Goal: Information Seeking & Learning: Check status

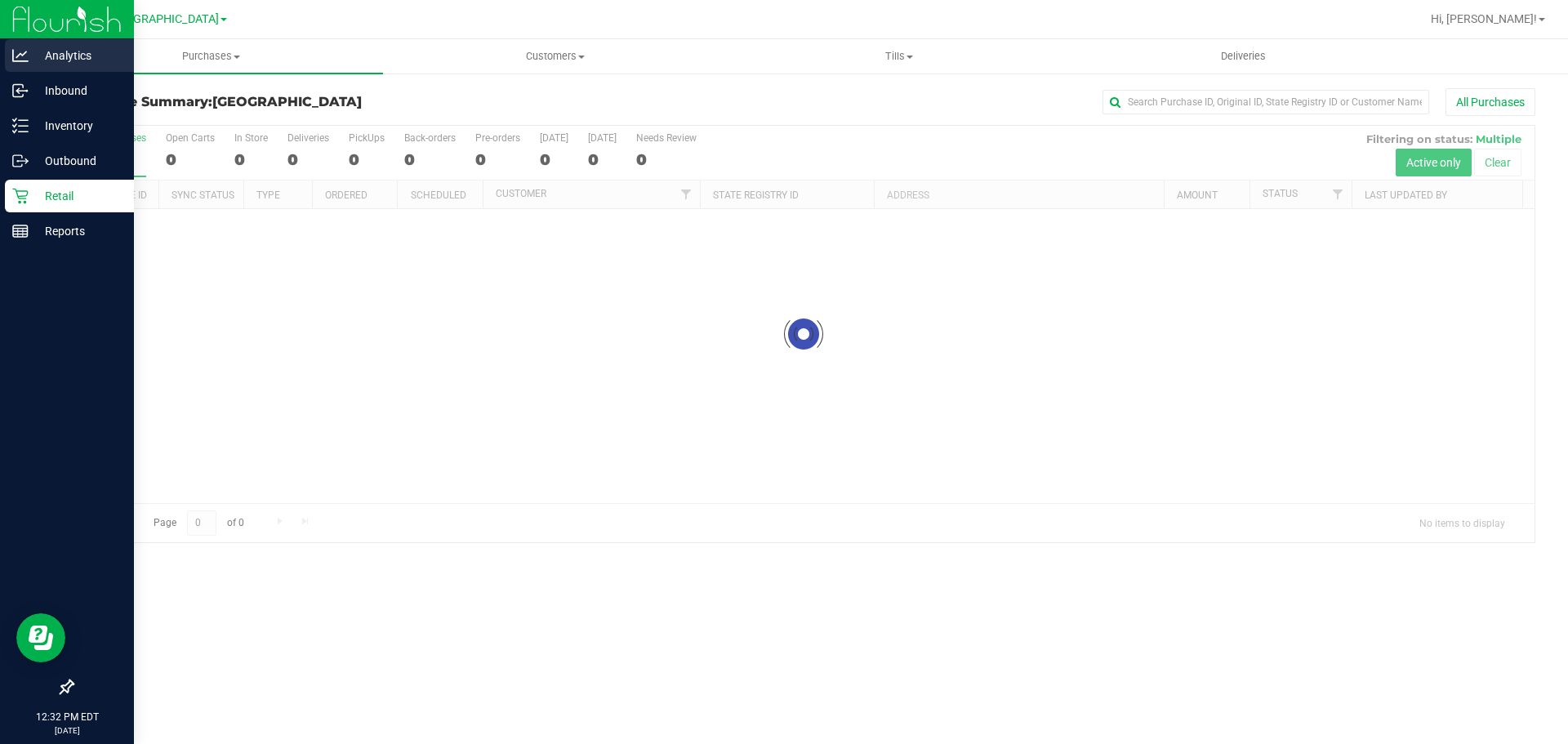
click at [13, 41] on div "Analytics" at bounding box center [69, 55] width 129 height 32
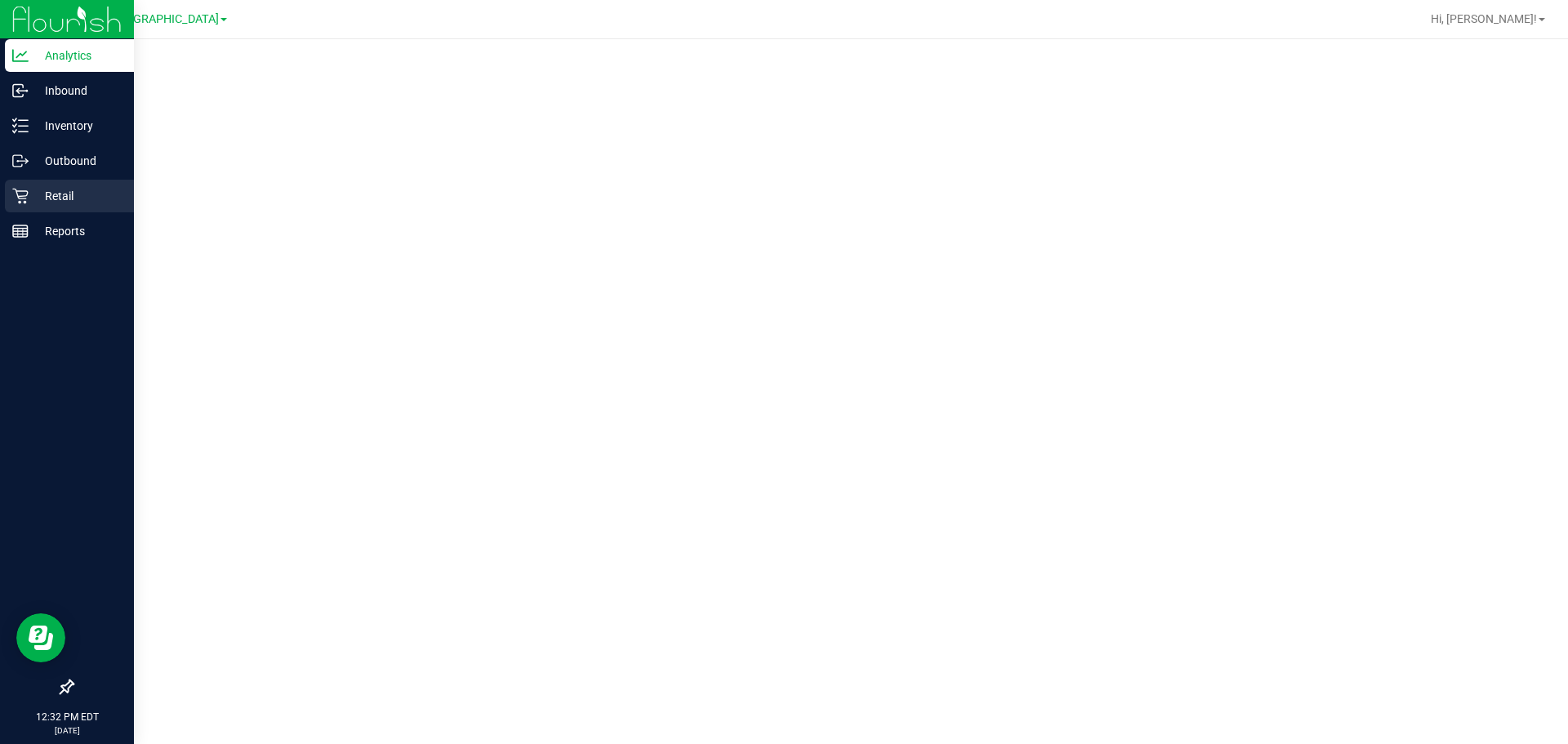
click at [40, 191] on p "Retail" at bounding box center [78, 196] width 98 height 20
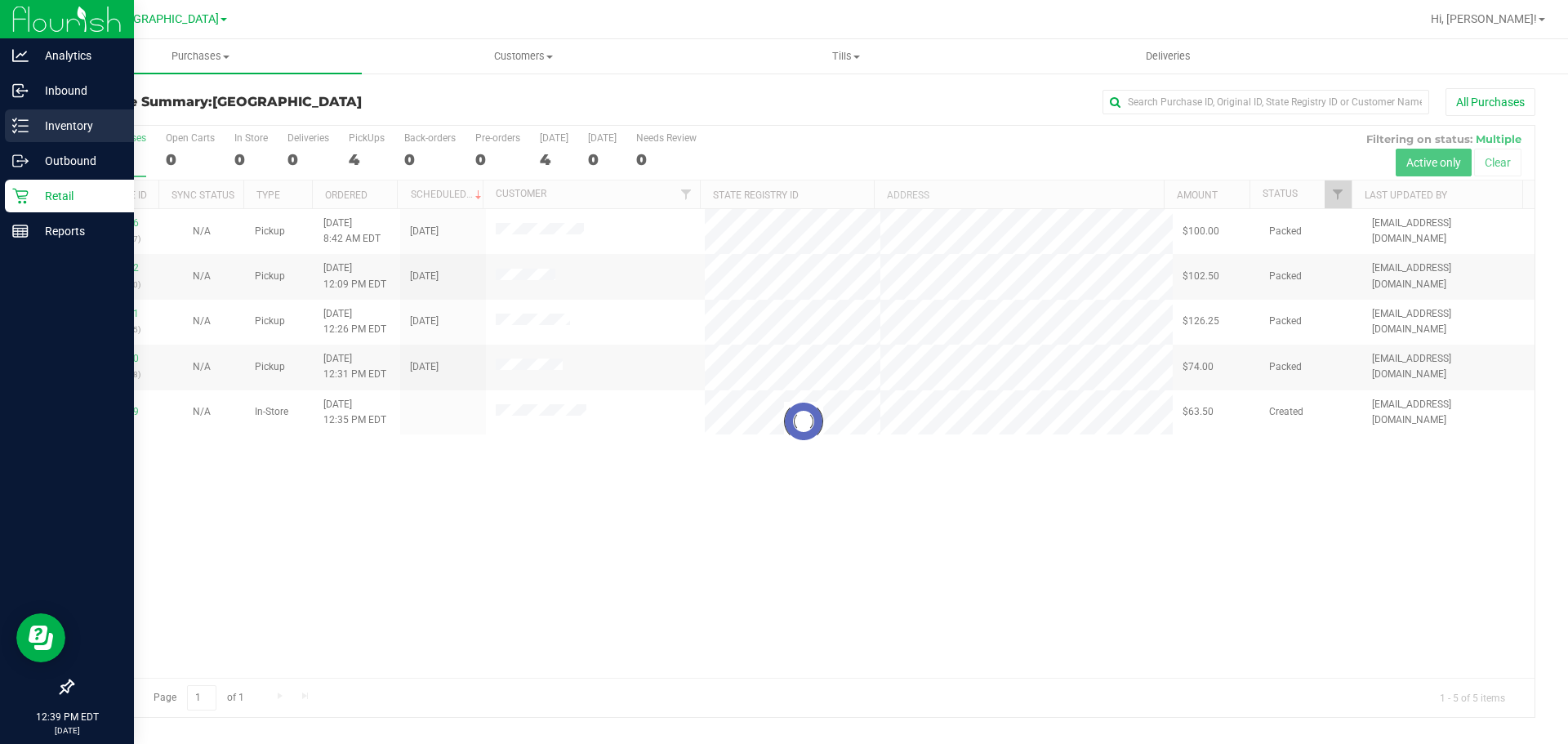
click at [23, 110] on div "Inventory" at bounding box center [69, 125] width 129 height 32
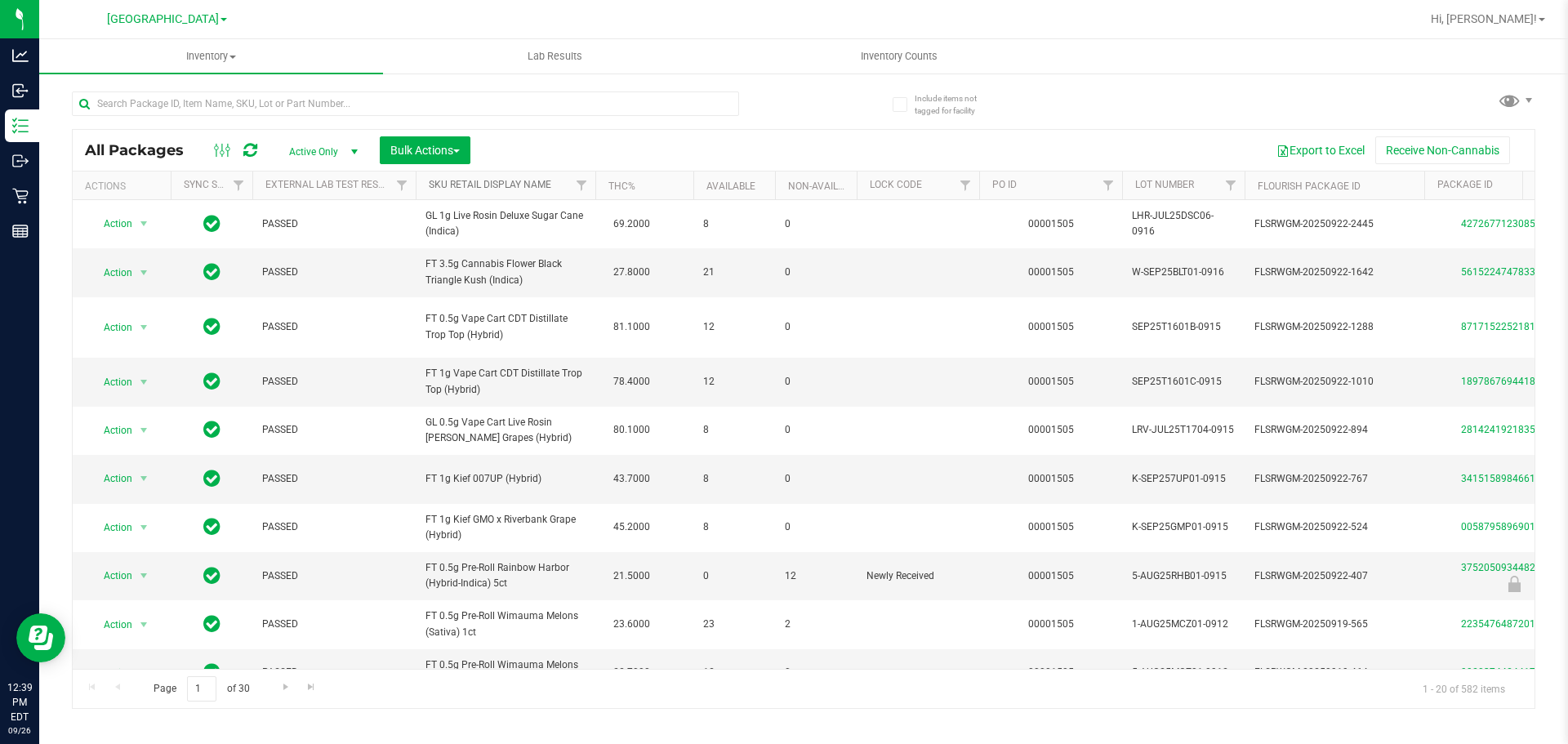
click at [490, 180] on link "Sku Retail Display Name" at bounding box center [489, 185] width 123 height 12
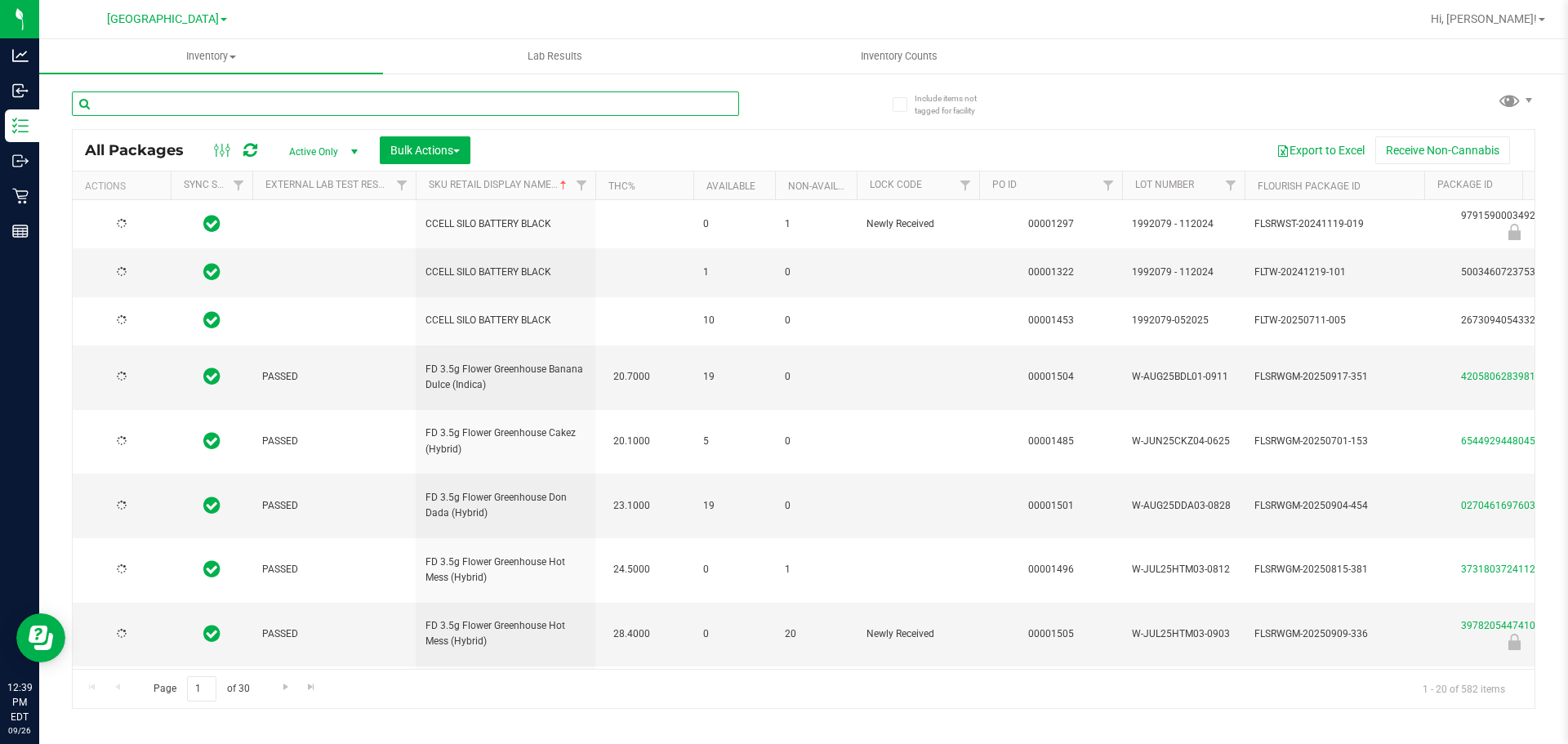
click at [162, 104] on input "text" at bounding box center [405, 103] width 667 height 25
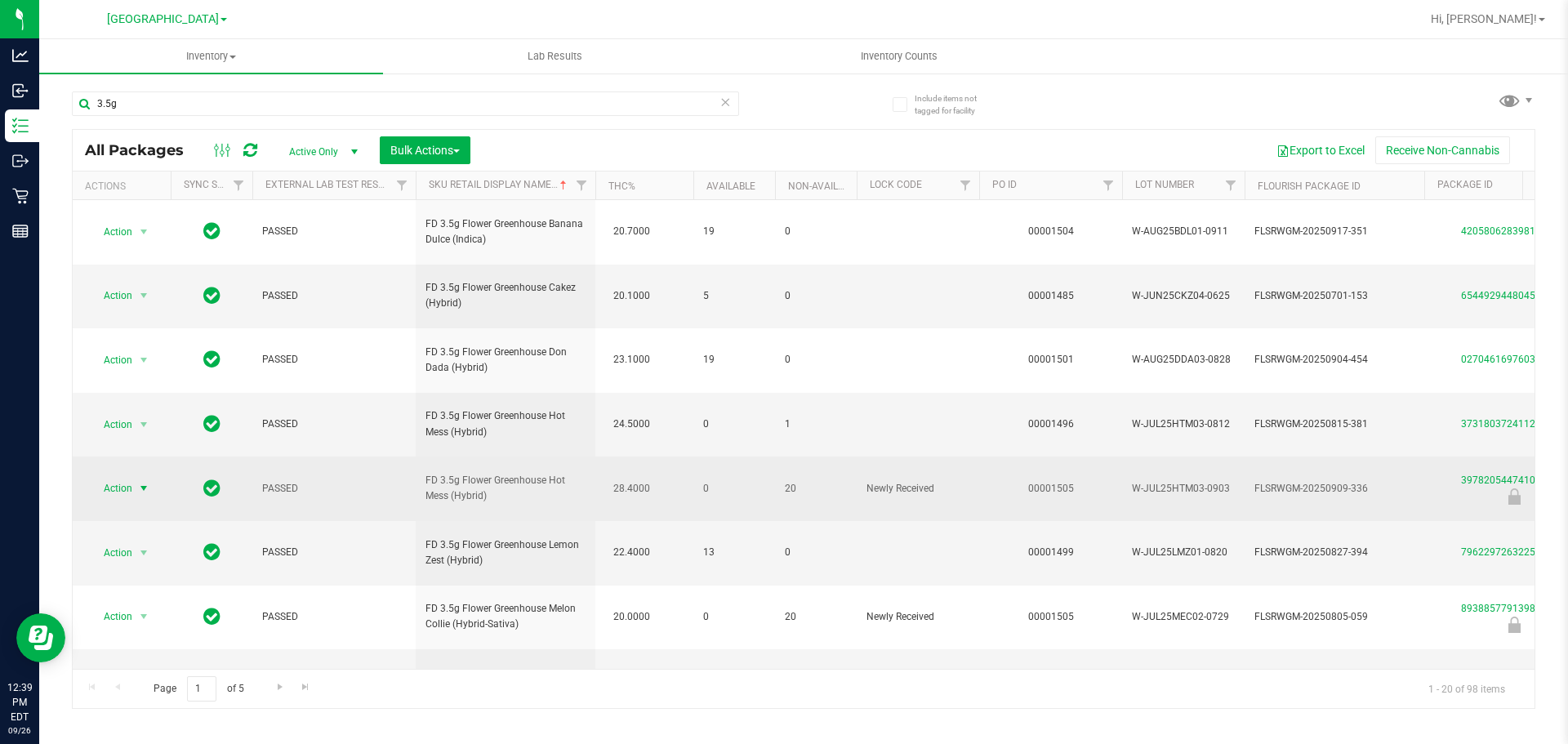
click at [127, 477] on span "Action" at bounding box center [111, 487] width 44 height 23
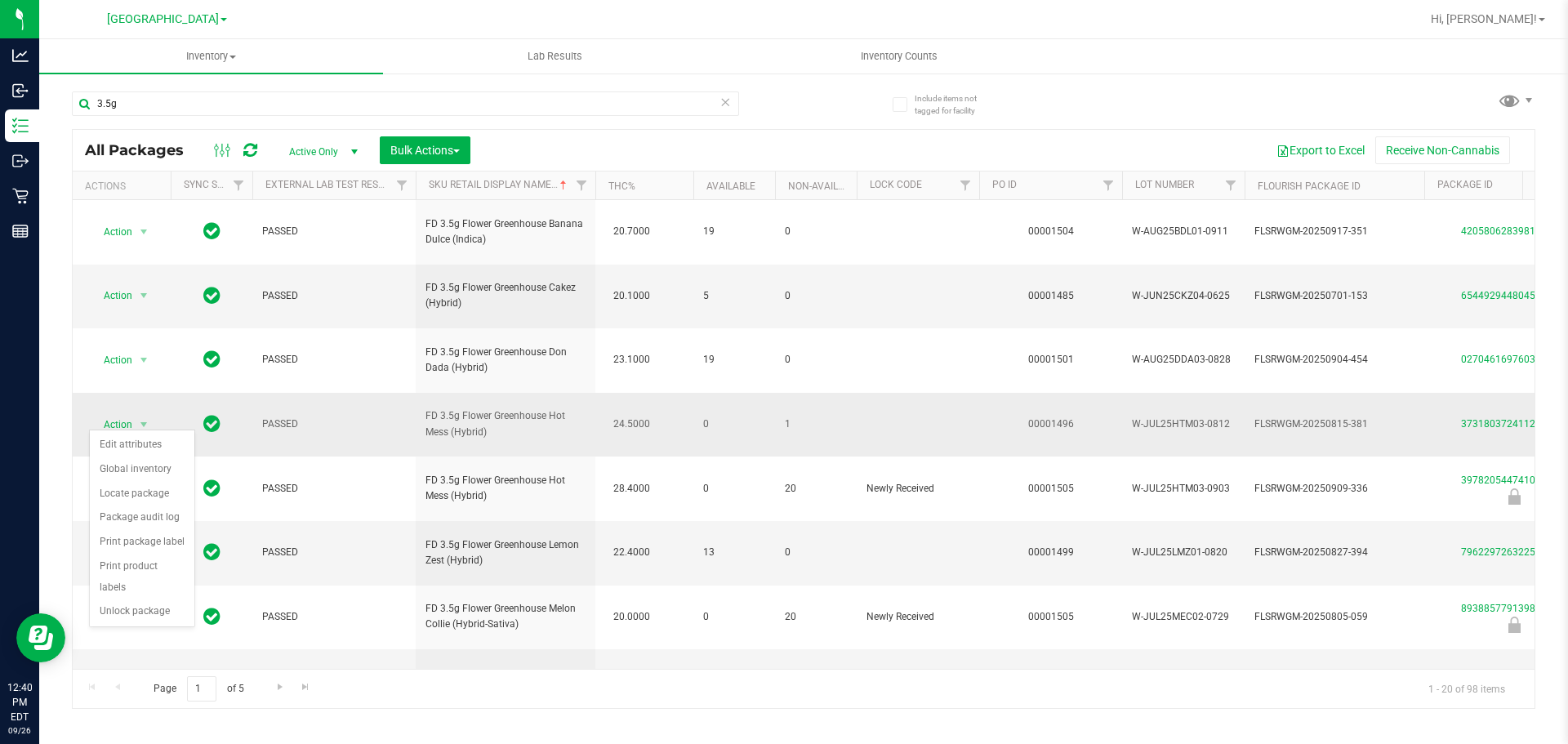
click at [465, 409] on span "FD 3.5g Flower Greenhouse Hot Mess (Hybrid)" at bounding box center [505, 425] width 160 height 31
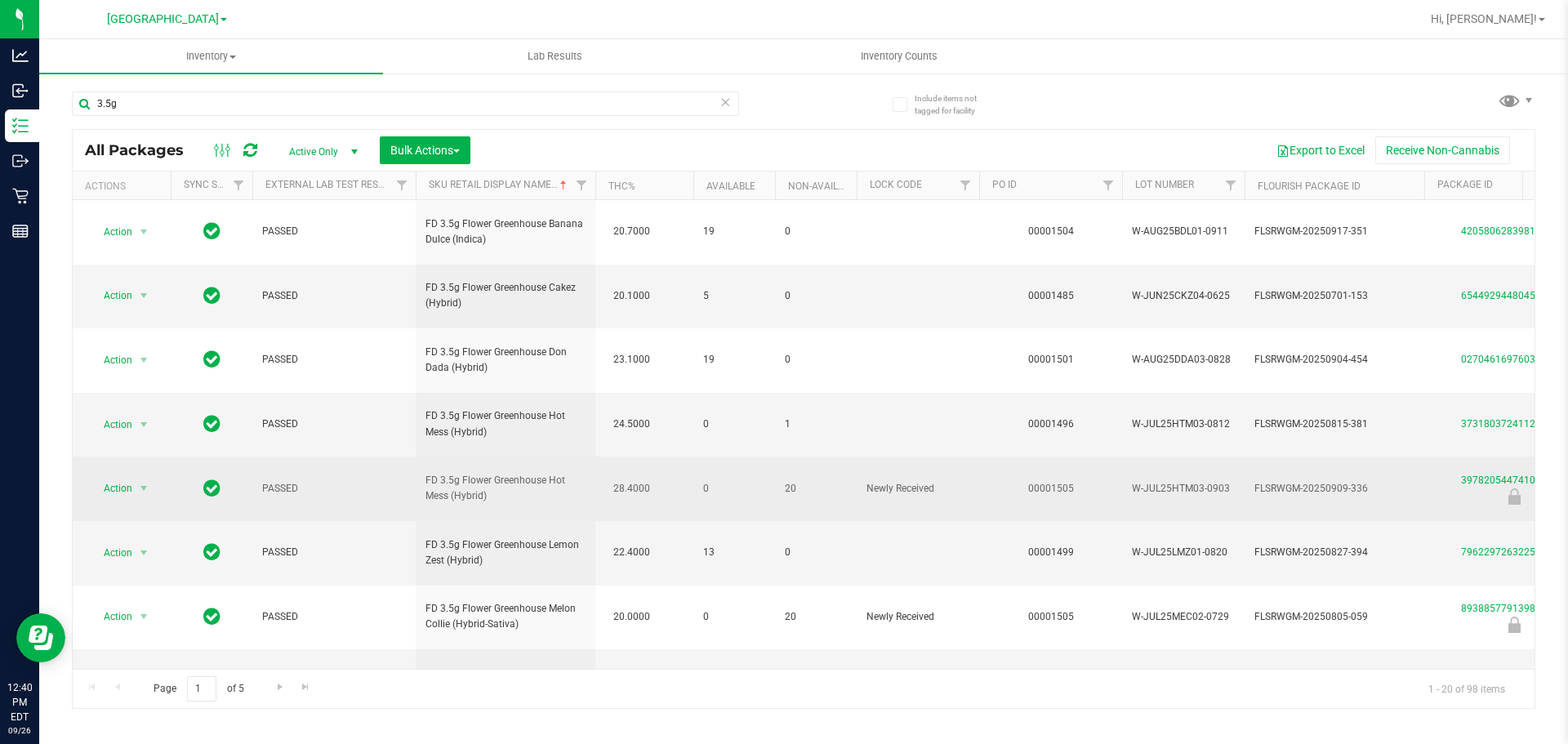
drag, startPoint x: 495, startPoint y: 430, endPoint x: 404, endPoint y: 407, distance: 93.9
copy tr "FD 3.5g Flower Greenhouse Hot Mess (Hybrid)"
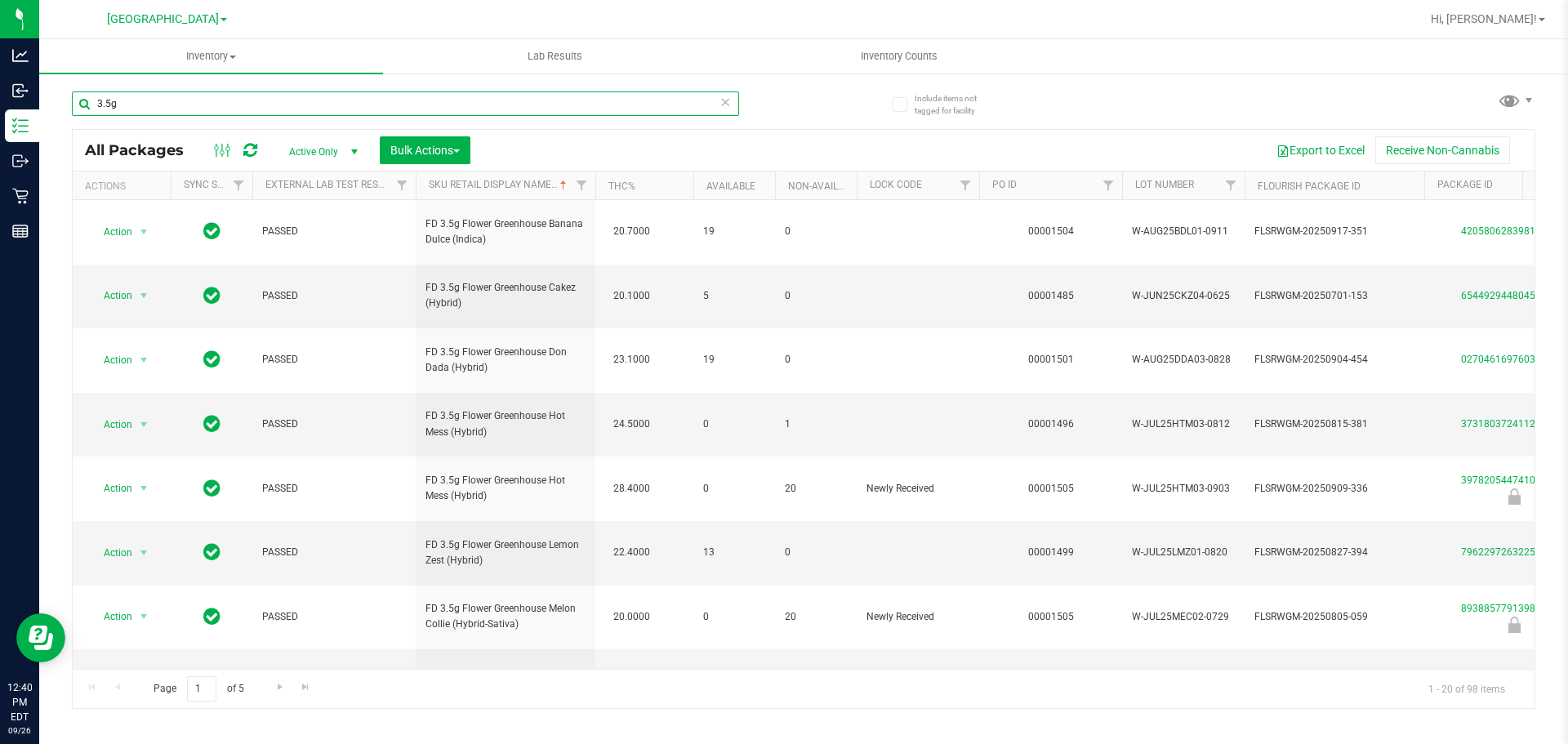
click at [140, 94] on input "3.5g" at bounding box center [405, 103] width 667 height 25
paste input "FD 3.5g Flower Greenhouse Hot Mess (Hybrid)"
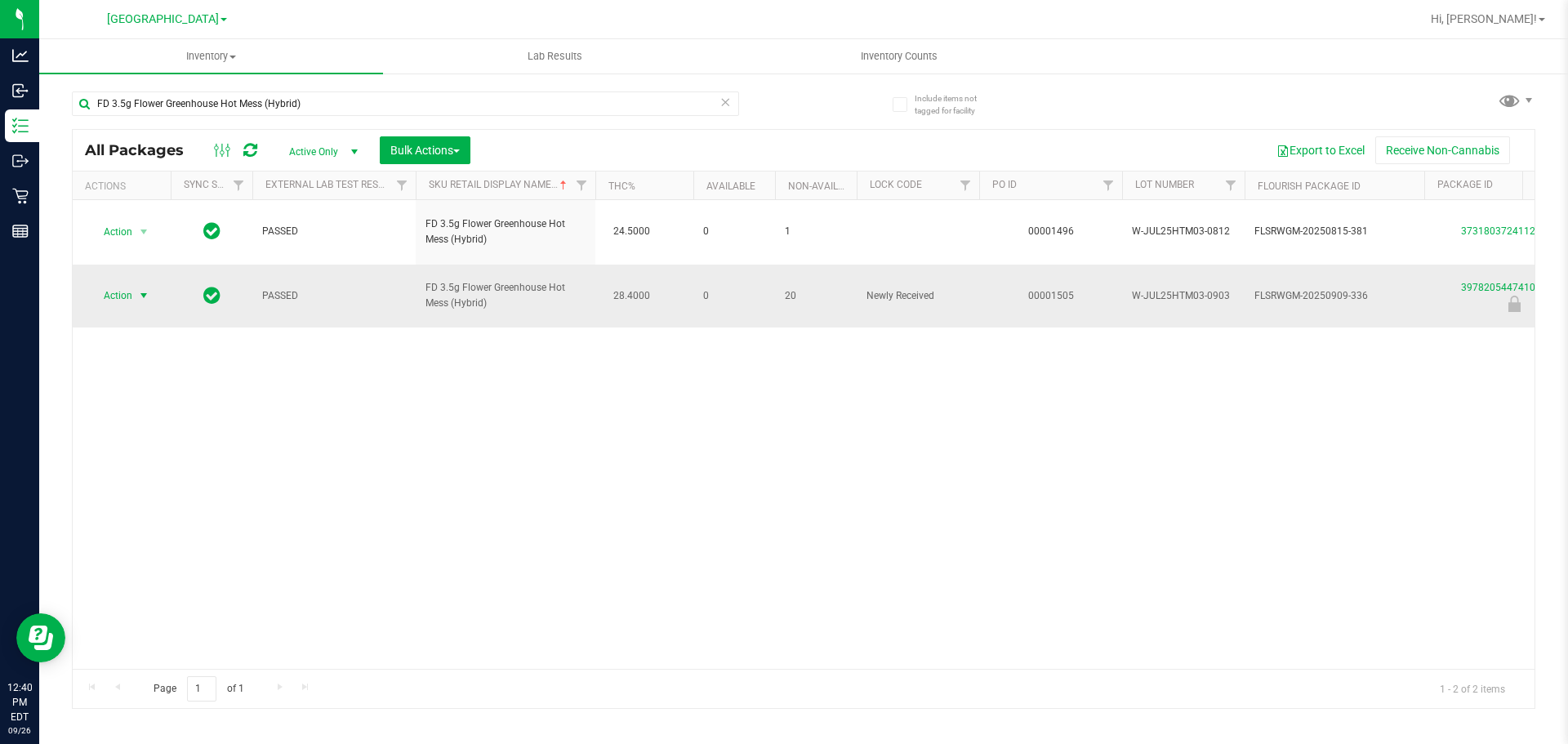
click at [119, 284] on span "Action" at bounding box center [111, 295] width 44 height 23
click at [528, 317] on div "Action Action Adjust qty Create package Edit attributes Global inventory Locate…" at bounding box center [804, 434] width 1462 height 469
drag, startPoint x: 162, startPoint y: 98, endPoint x: 416, endPoint y: 83, distance: 254.4
click at [416, 83] on div "FD 3.5g Flower Greenhouse Hot Mess (Hybrid)" at bounding box center [437, 102] width 732 height 52
click at [126, 103] on input "FD 3.5g" at bounding box center [405, 103] width 667 height 25
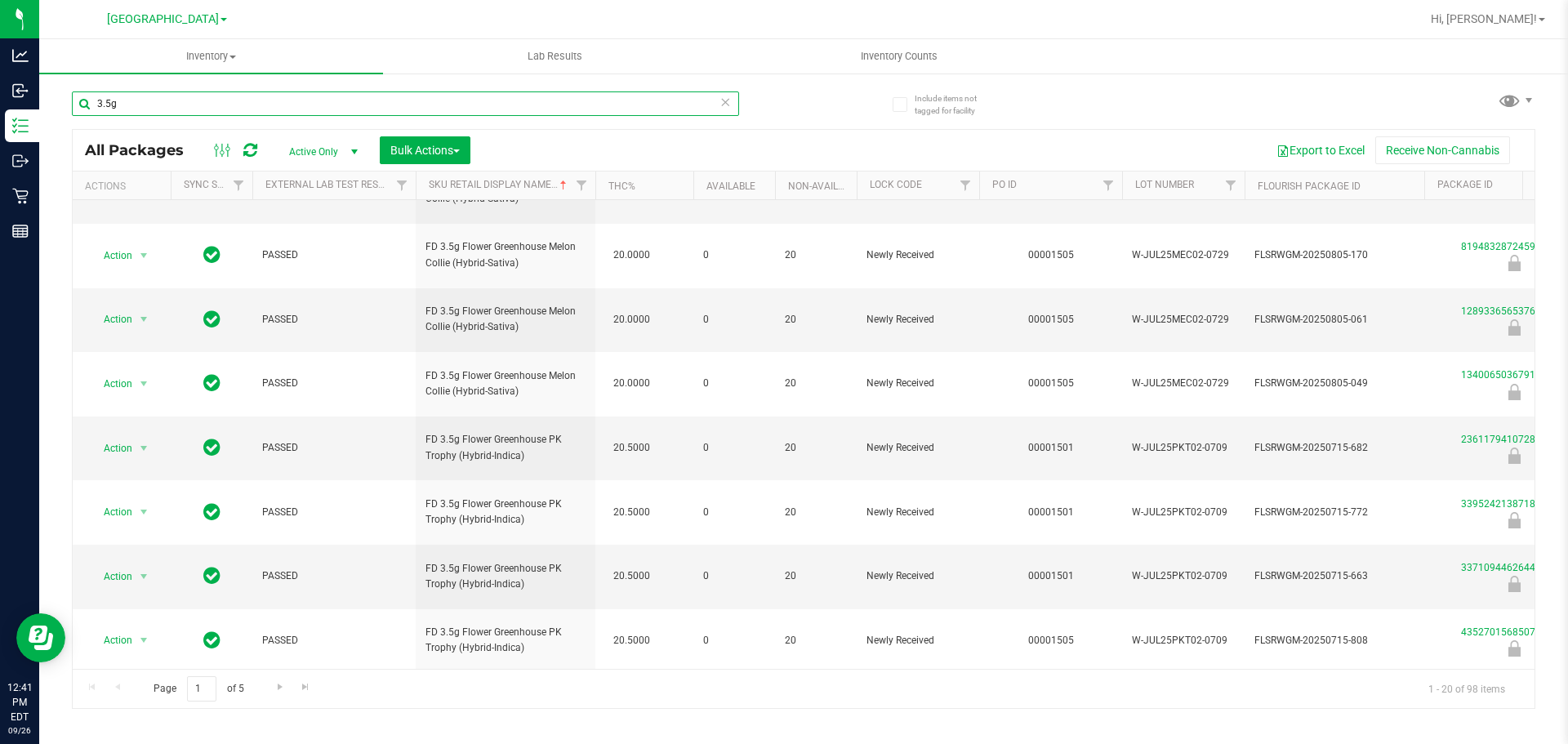
scroll to position [513, 0]
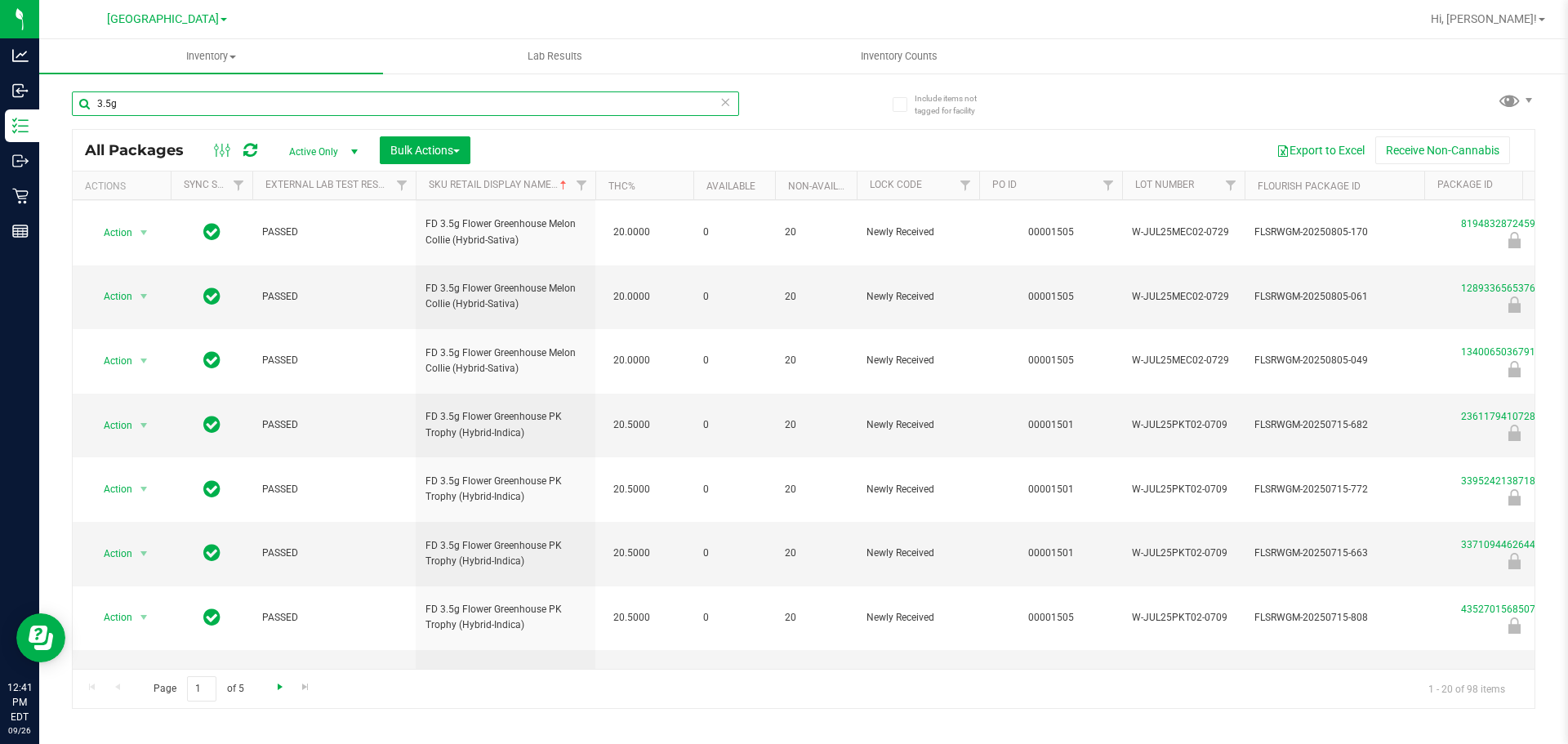
type input "3.5g"
click at [284, 690] on span "Go to the next page" at bounding box center [279, 686] width 13 height 13
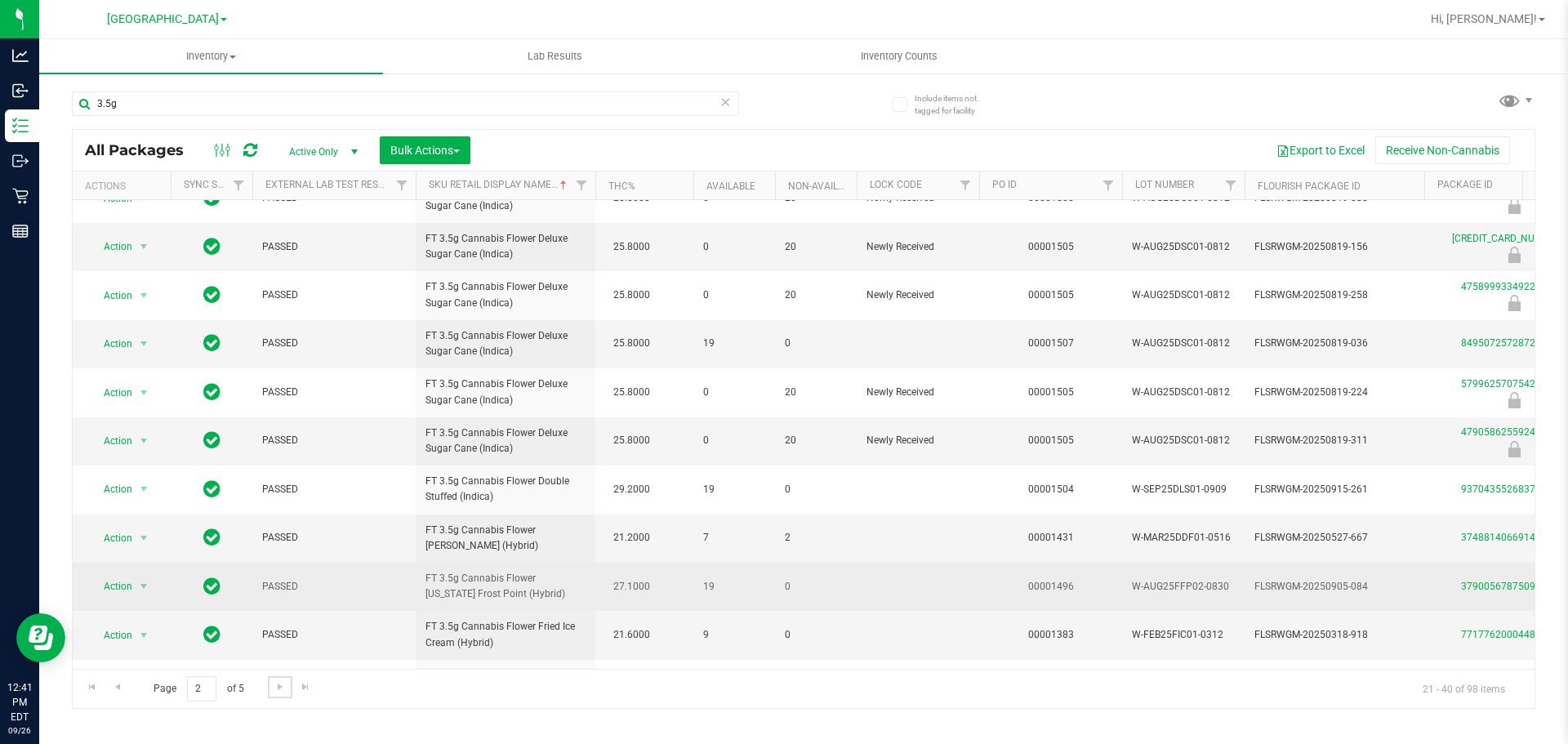
scroll to position [539, 0]
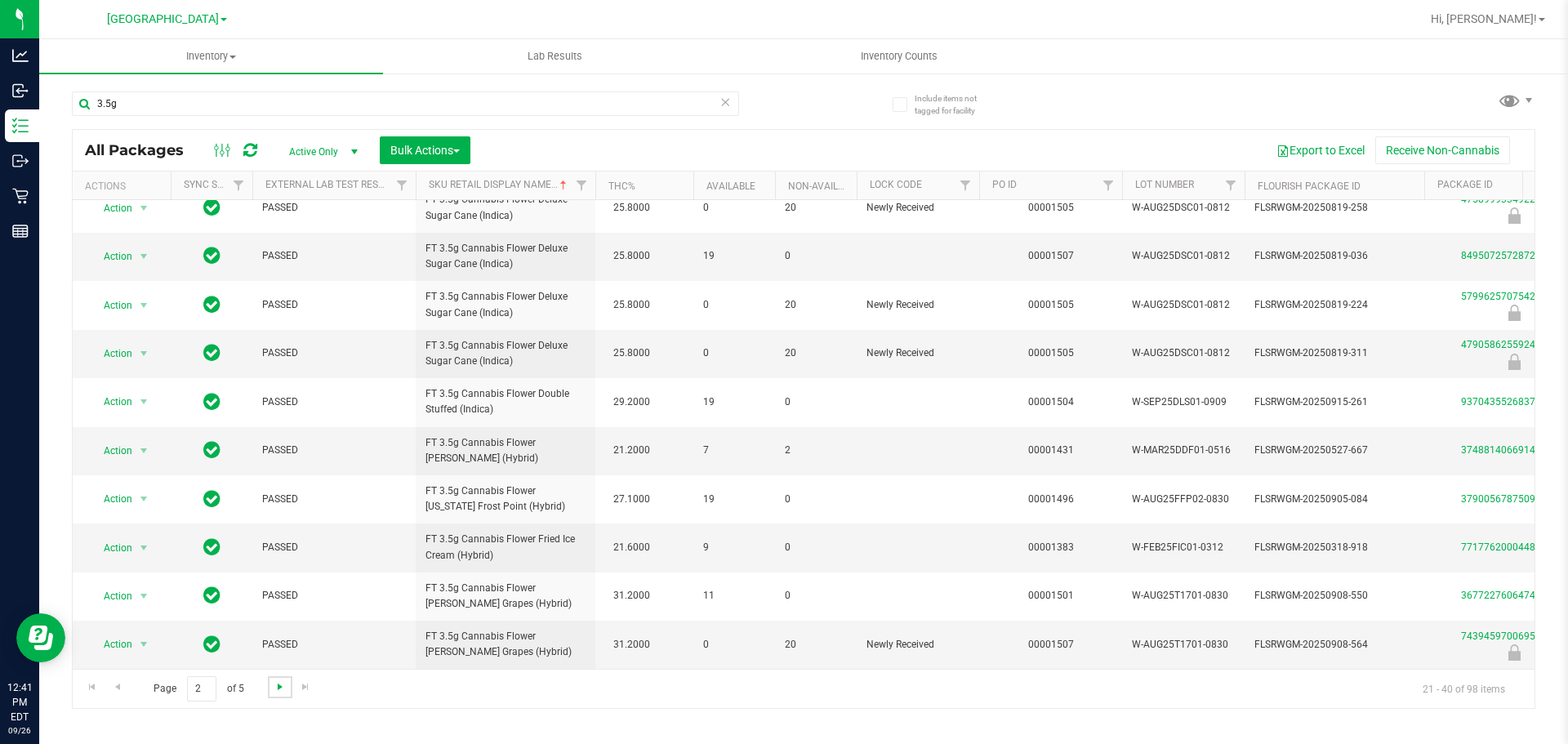
click at [278, 688] on span "Go to the next page" at bounding box center [279, 686] width 13 height 13
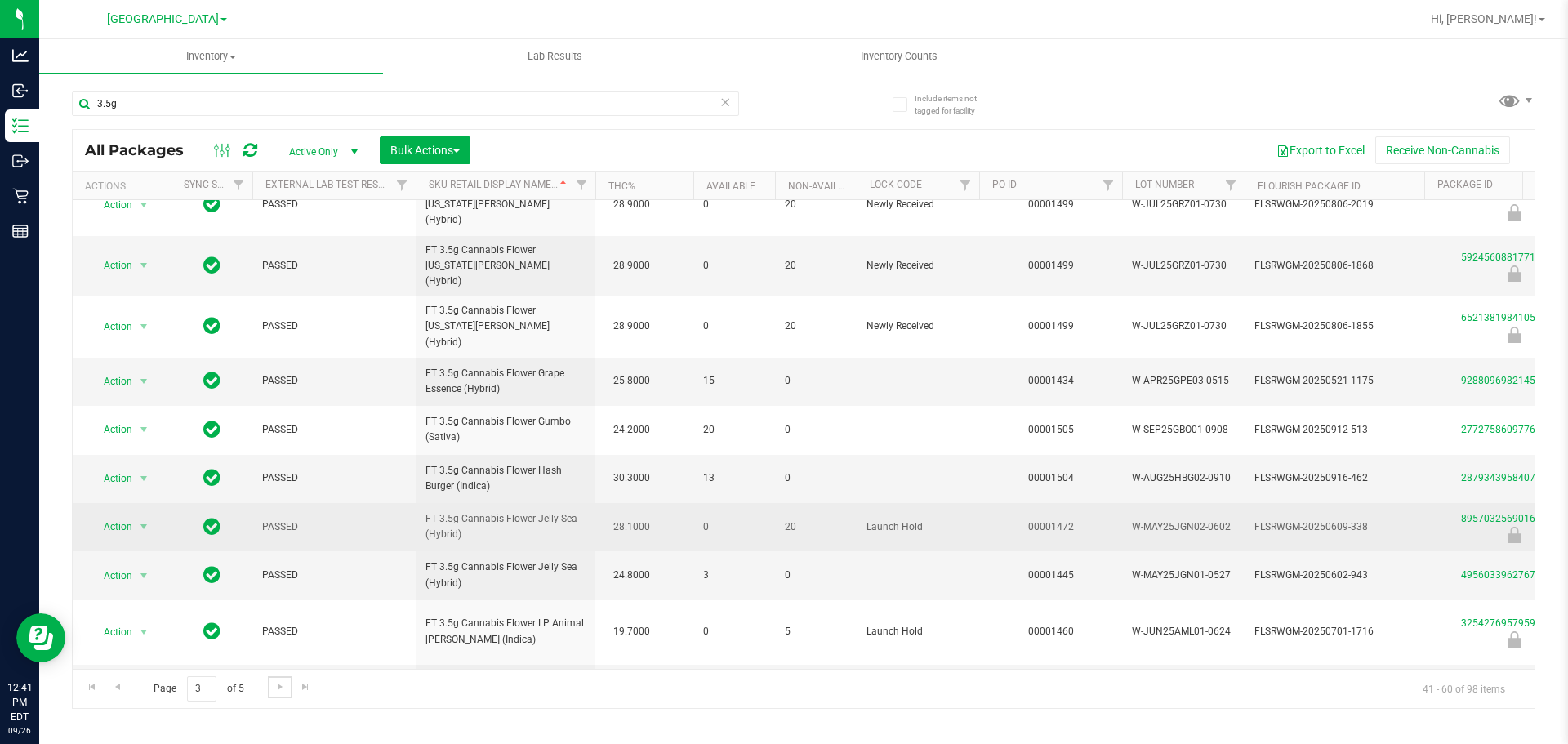
scroll to position [163, 0]
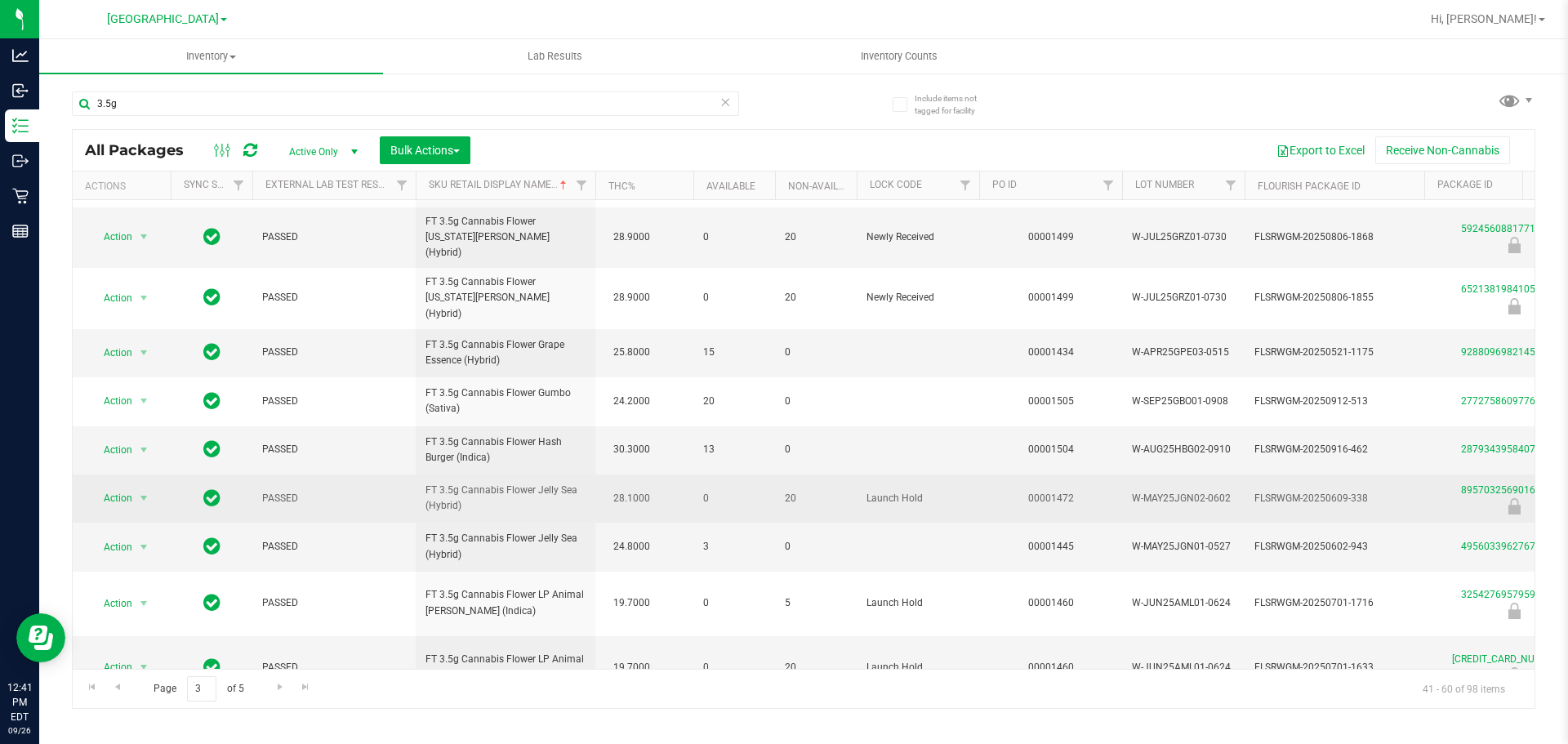
drag, startPoint x: 439, startPoint y: 455, endPoint x: 484, endPoint y: 453, distance: 45.0
click at [484, 483] on span "FT 3.5g Cannabis Flower Jelly Sea (Hybrid)" at bounding box center [505, 498] width 160 height 31
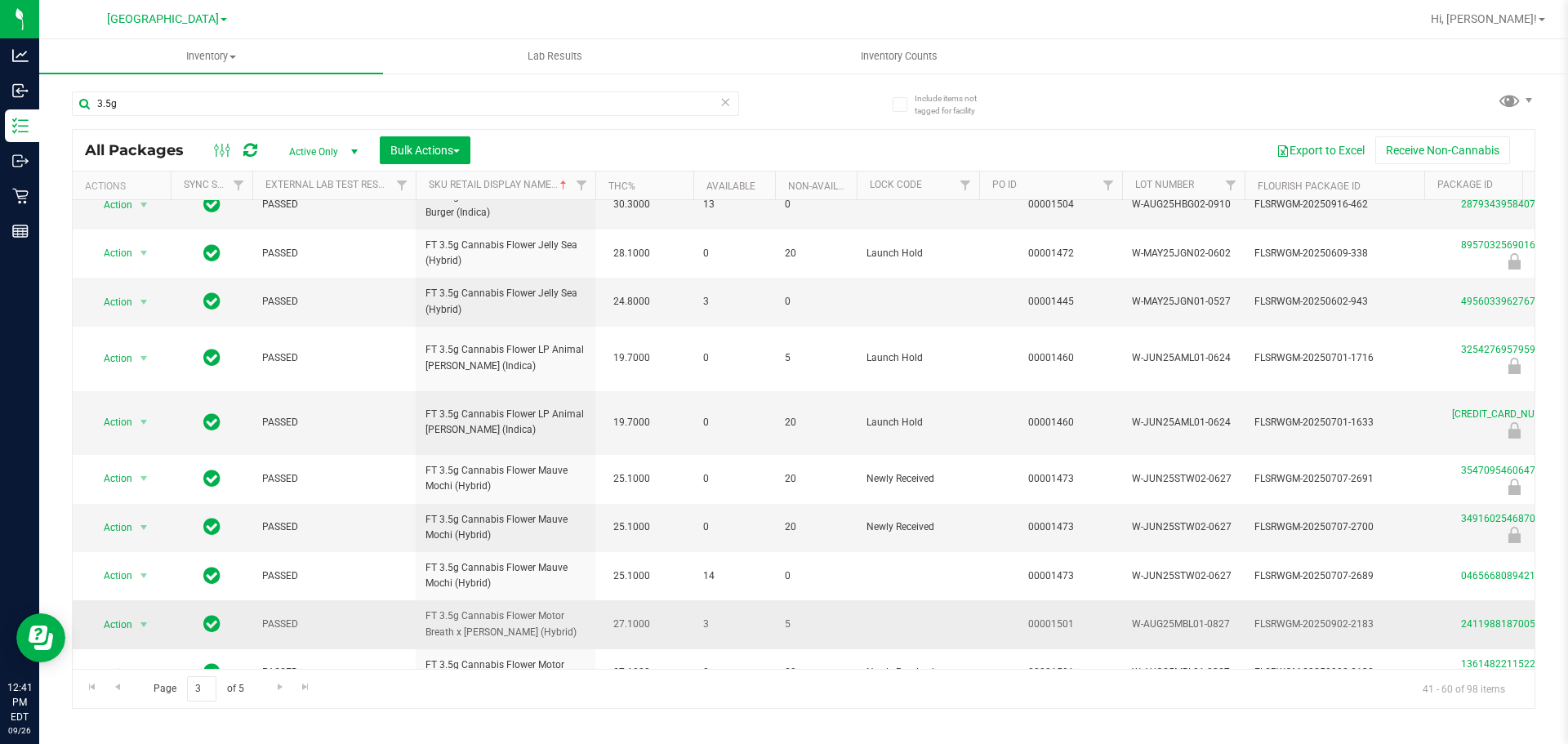
scroll to position [513, 0]
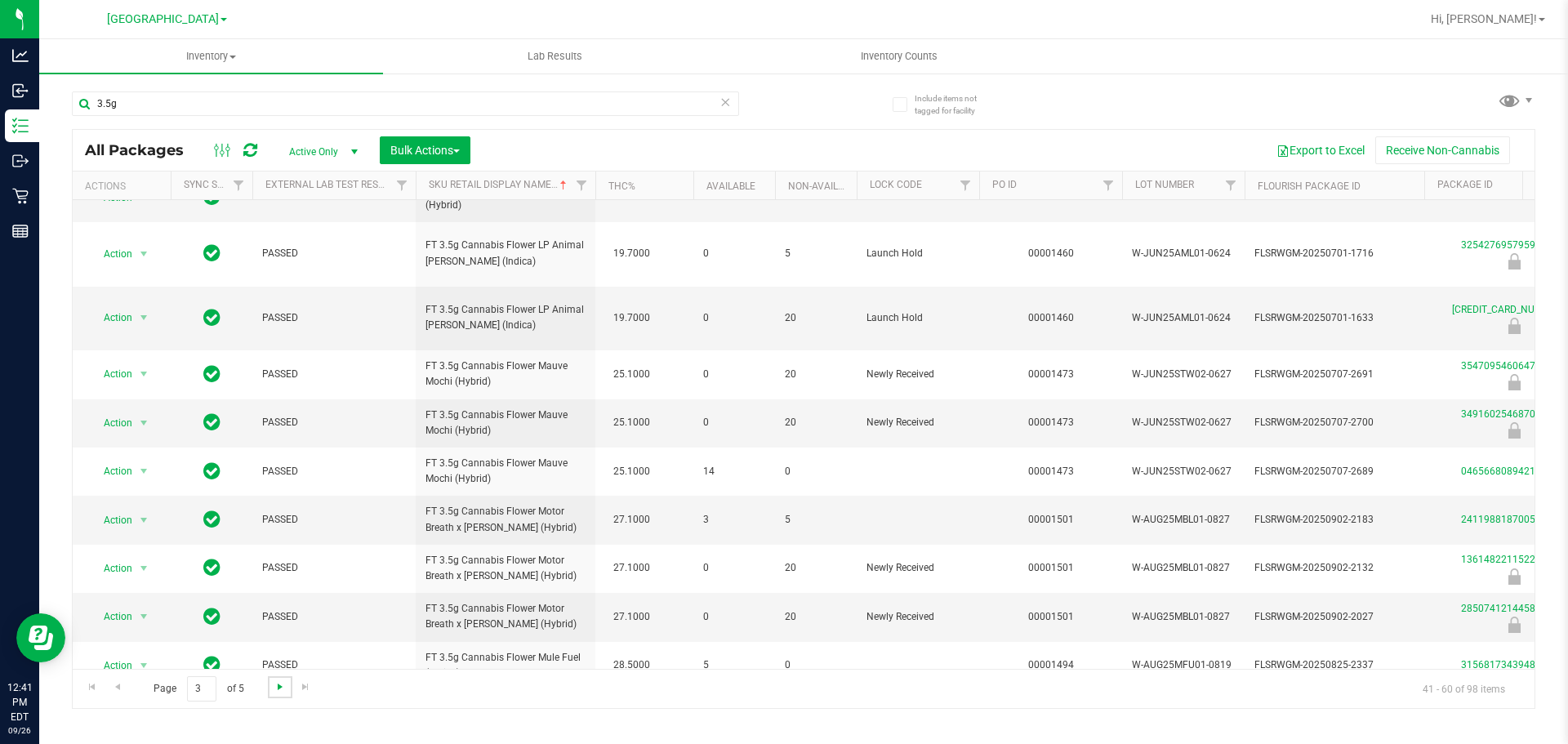
click at [273, 681] on span "Go to the next page" at bounding box center [279, 686] width 13 height 13
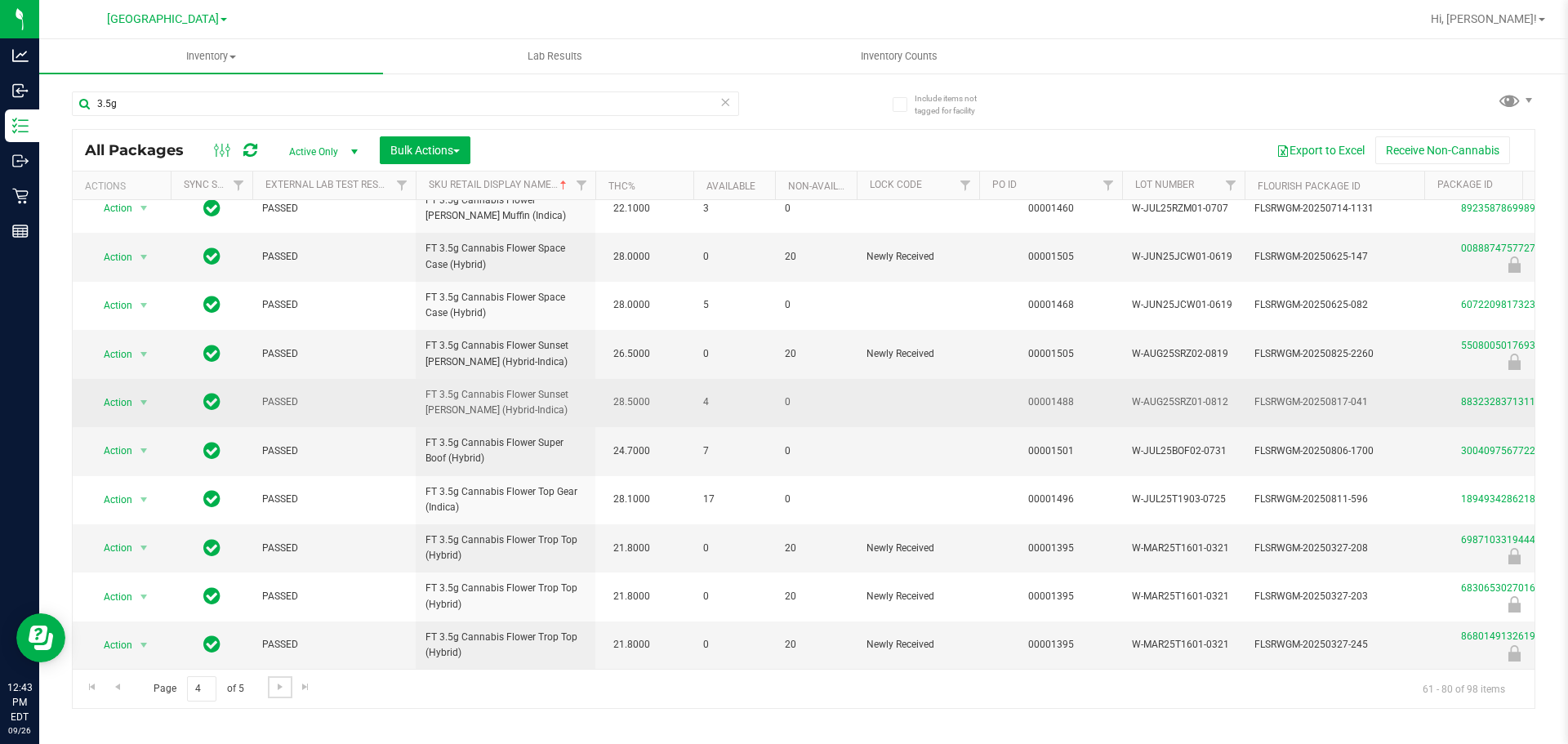
scroll to position [513, 0]
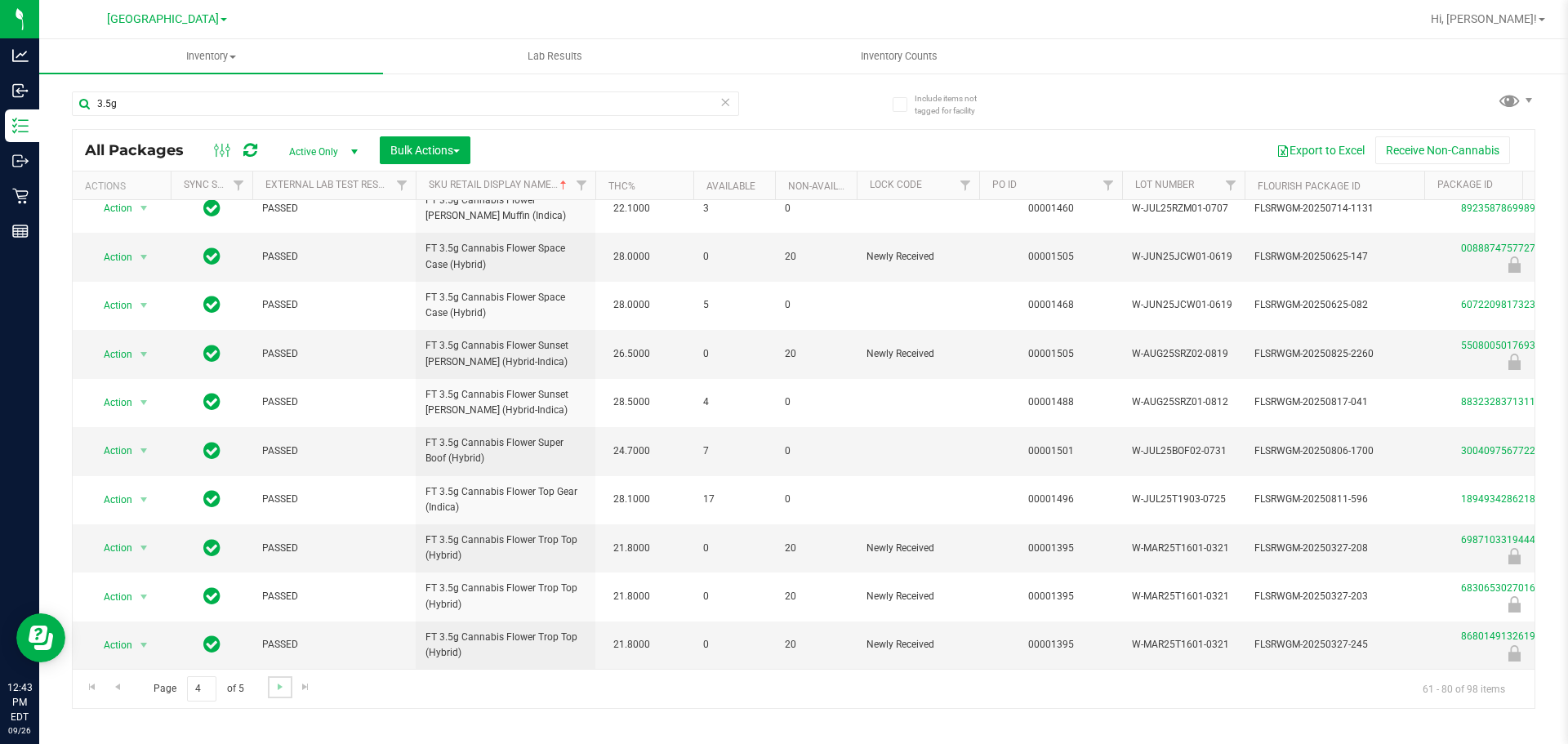
click at [276, 696] on link "Go to the next page" at bounding box center [280, 687] width 24 height 22
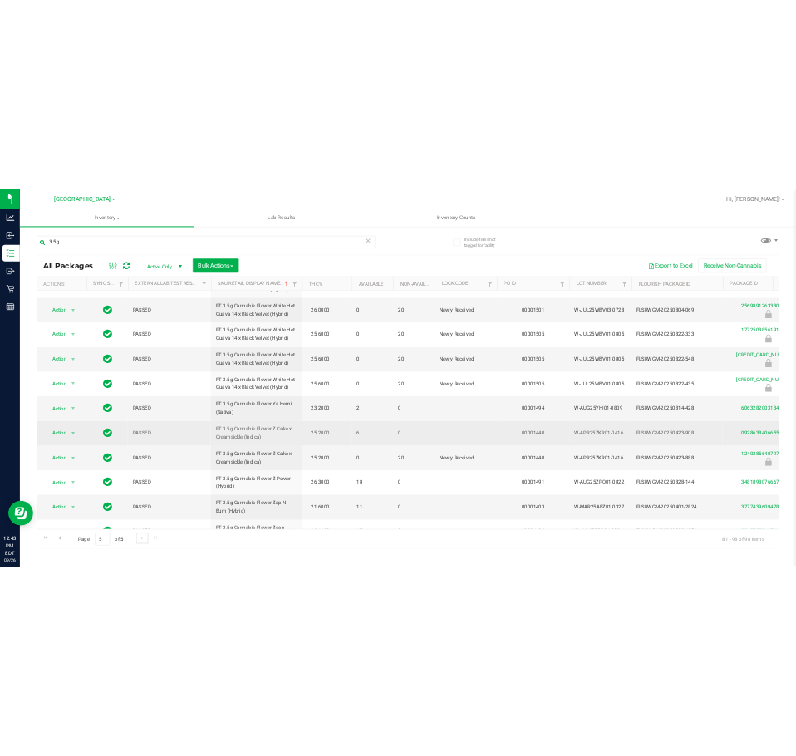
scroll to position [423, 0]
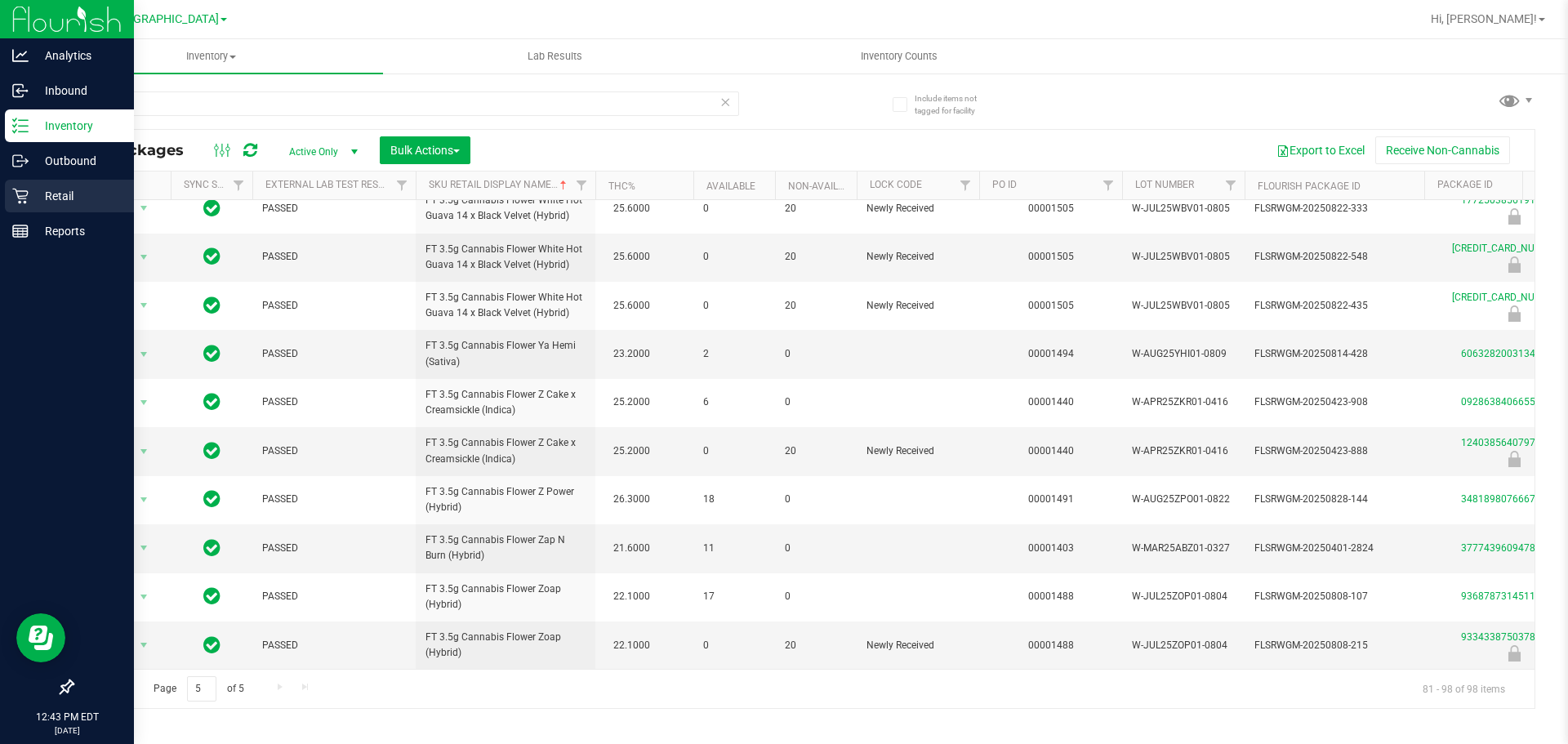
click at [48, 192] on p "Retail" at bounding box center [78, 196] width 98 height 20
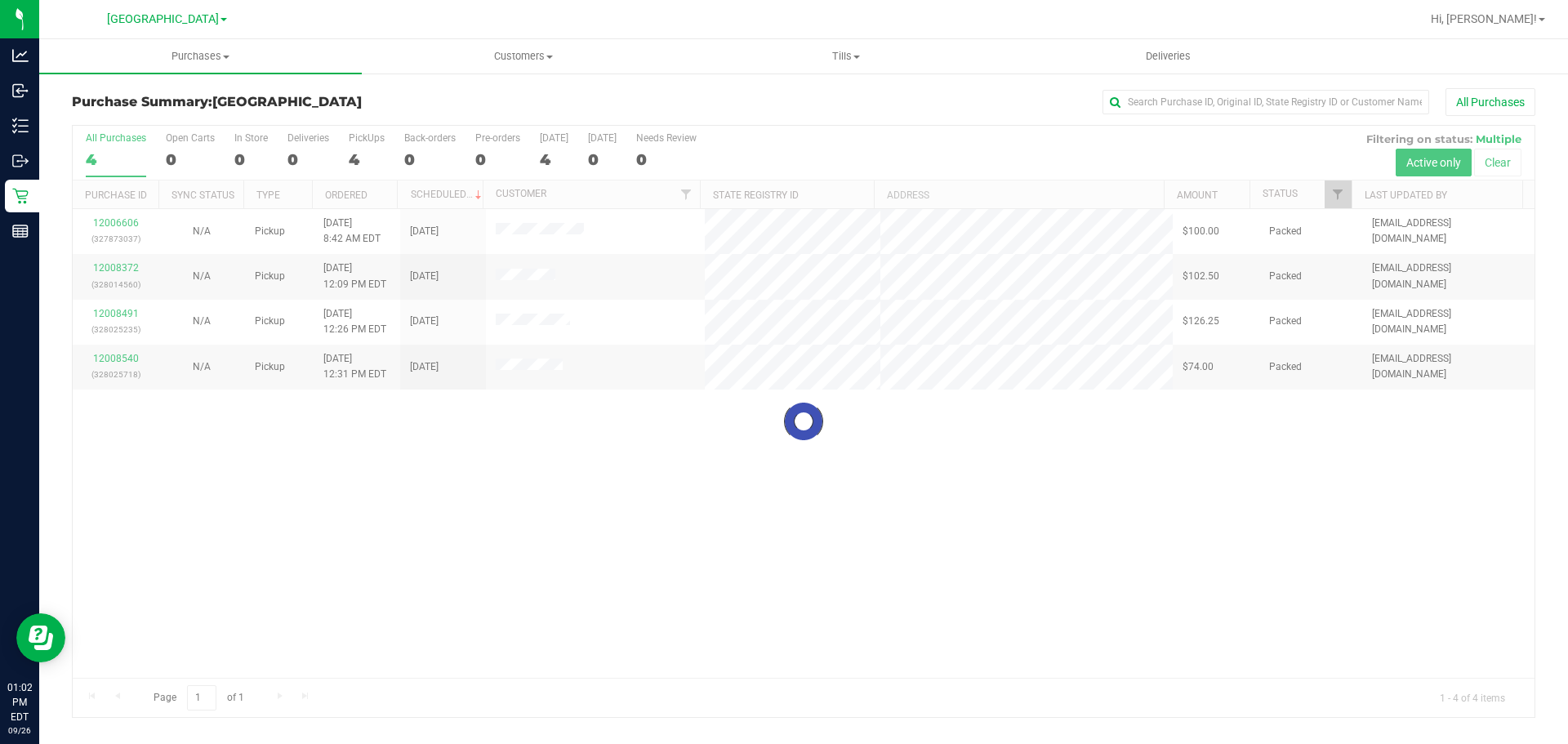
click at [524, 454] on div at bounding box center [804, 422] width 1462 height 592
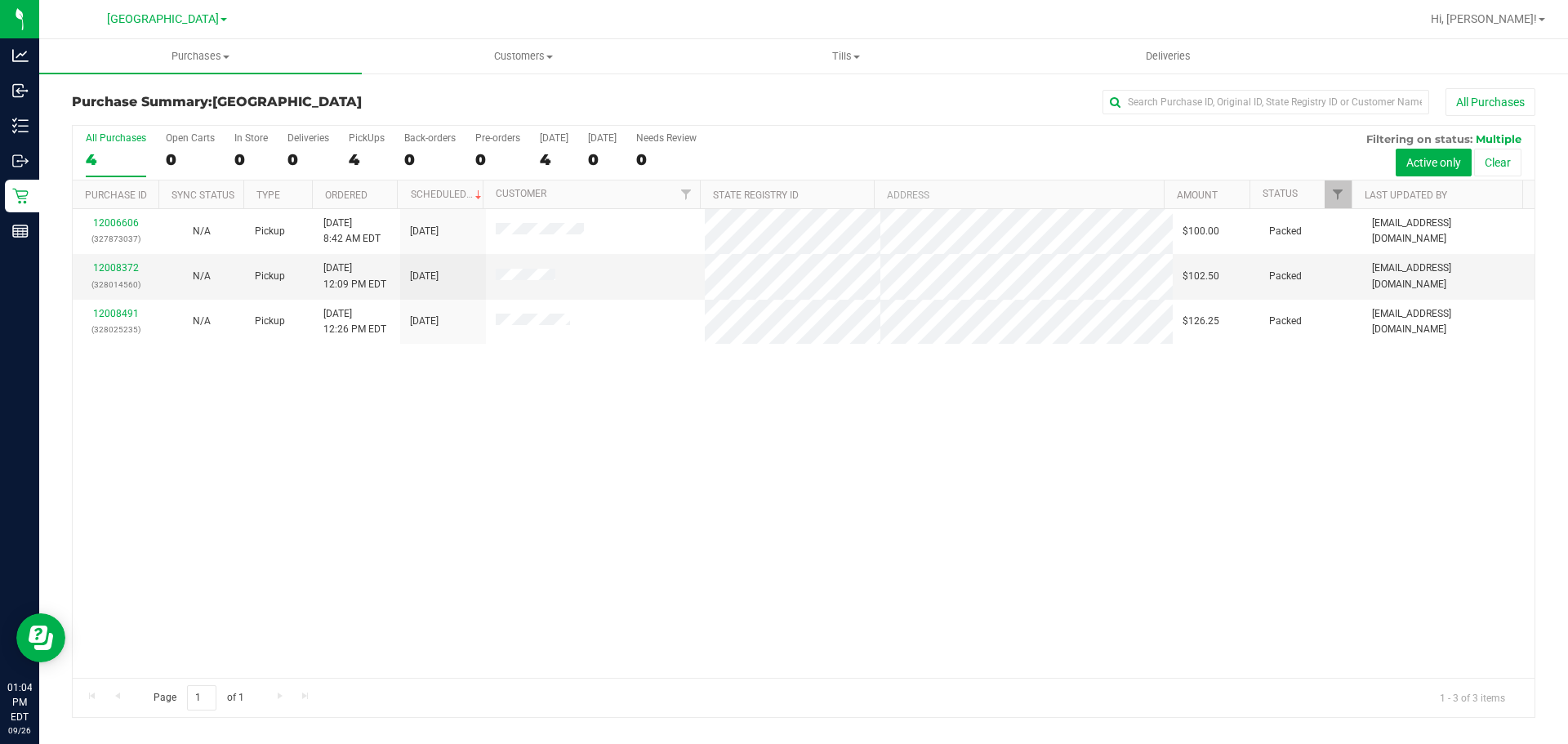
click at [175, 75] on div "Purchase Summary: [GEOGRAPHIC_DATA] All Purchases All Purchases 4 Open Carts 0 …" at bounding box center [804, 403] width 1529 height 662
click at [179, 67] on uib-tab-heading "Purchases Summary of purchases Fulfillment All purchases" at bounding box center [200, 56] width 322 height 34
click at [186, 92] on span "Summary of purchases" at bounding box center [123, 98] width 167 height 14
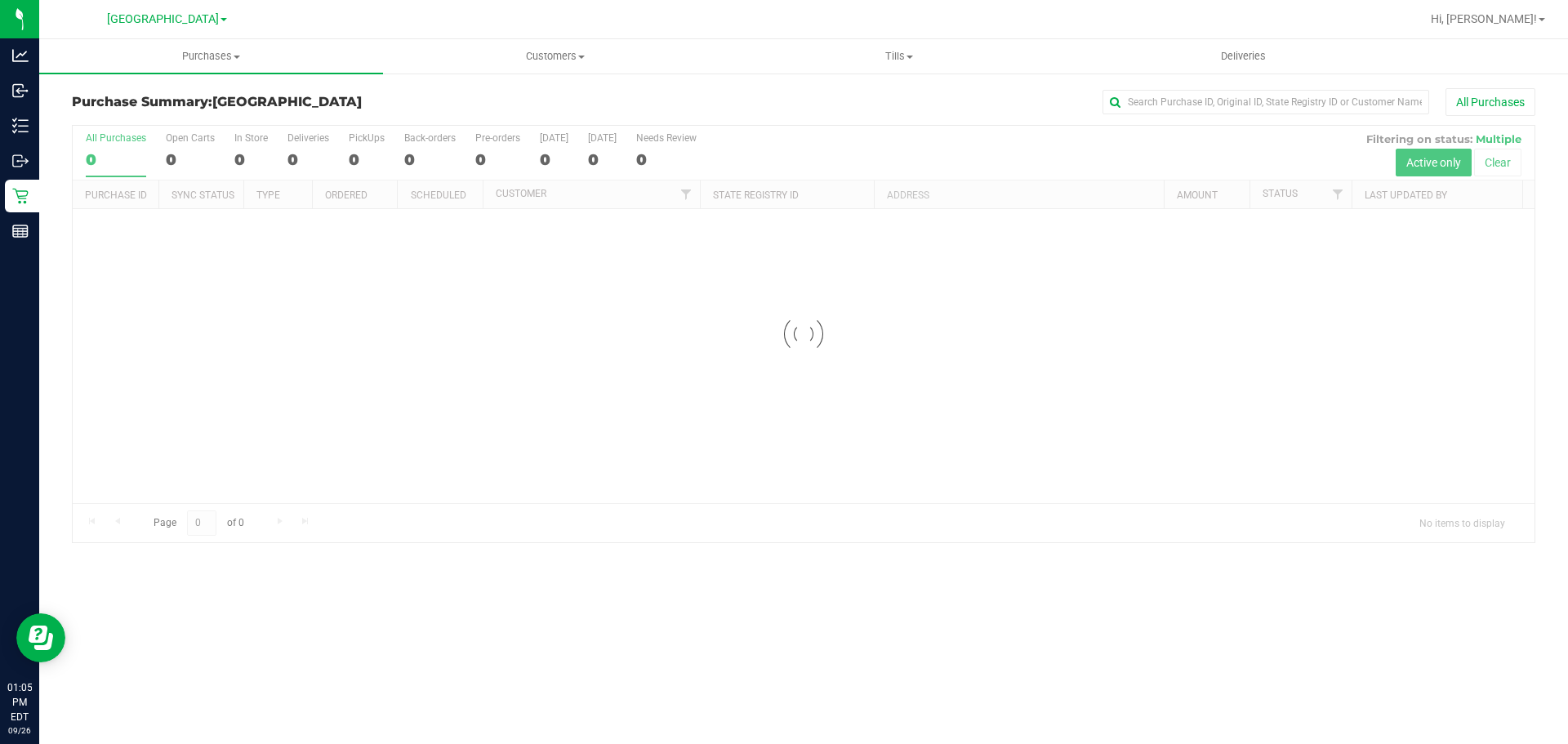
click at [451, 120] on div "Purchase Summary: [GEOGRAPHIC_DATA] All Purchases" at bounding box center [803, 106] width 1463 height 36
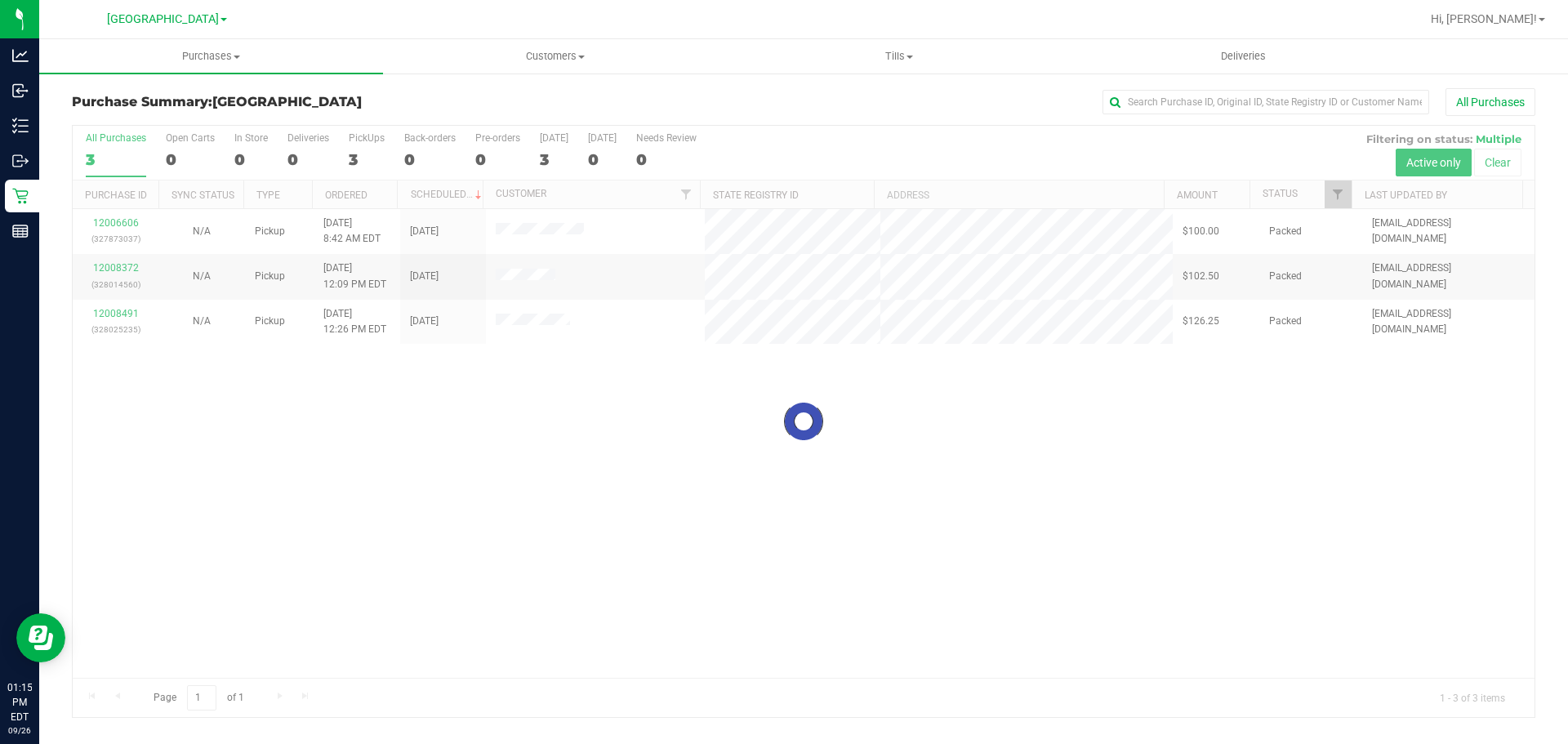
click at [597, 472] on div at bounding box center [804, 422] width 1462 height 592
click at [1400, 460] on div at bounding box center [804, 422] width 1462 height 592
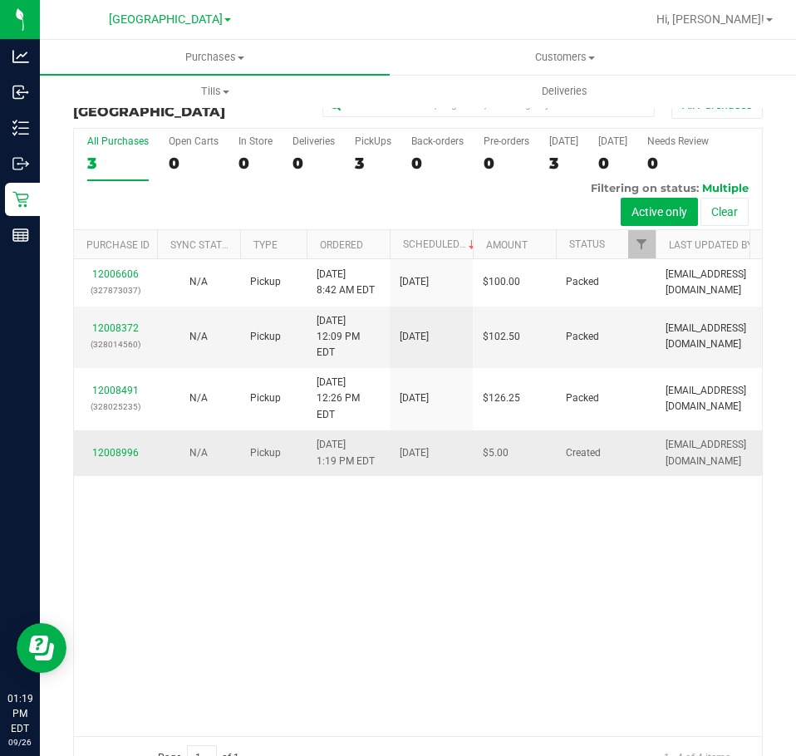
scroll to position [0, 40]
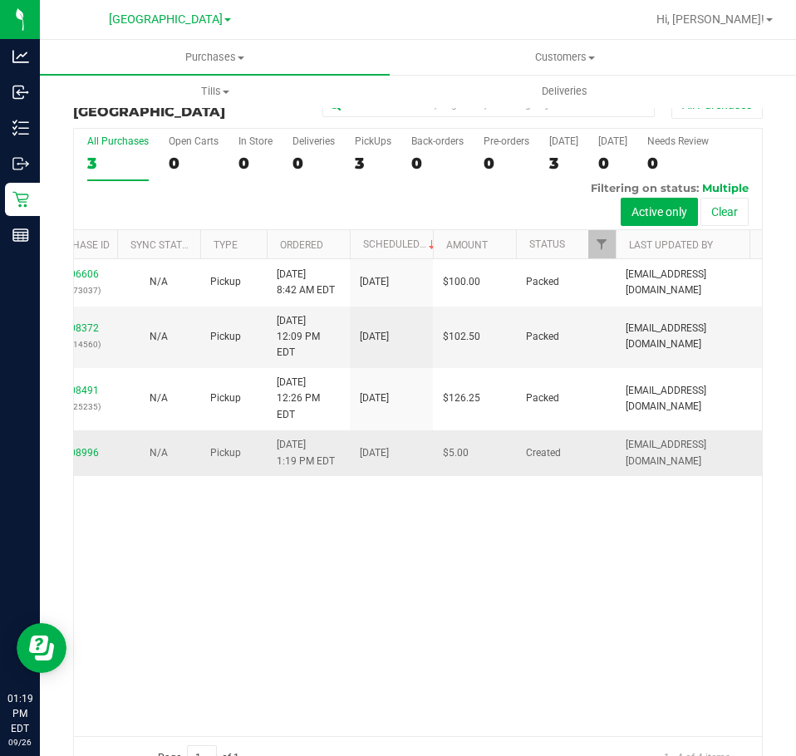
drag, startPoint x: 402, startPoint y: 476, endPoint x: 427, endPoint y: 470, distance: 25.8
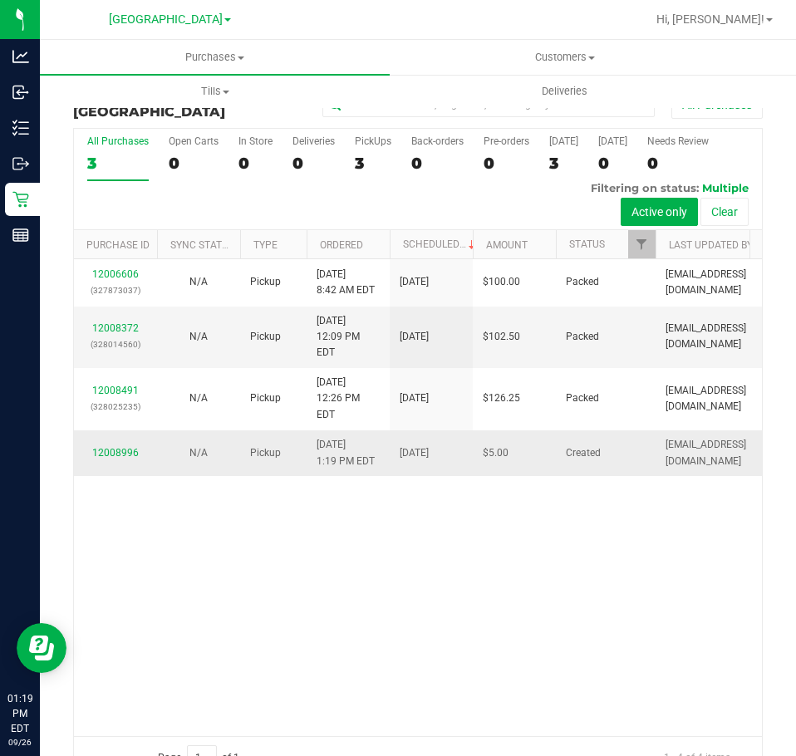
drag, startPoint x: 427, startPoint y: 470, endPoint x: 270, endPoint y: 470, distance: 157.1
click at [107, 447] on link "12008996" at bounding box center [115, 453] width 47 height 12
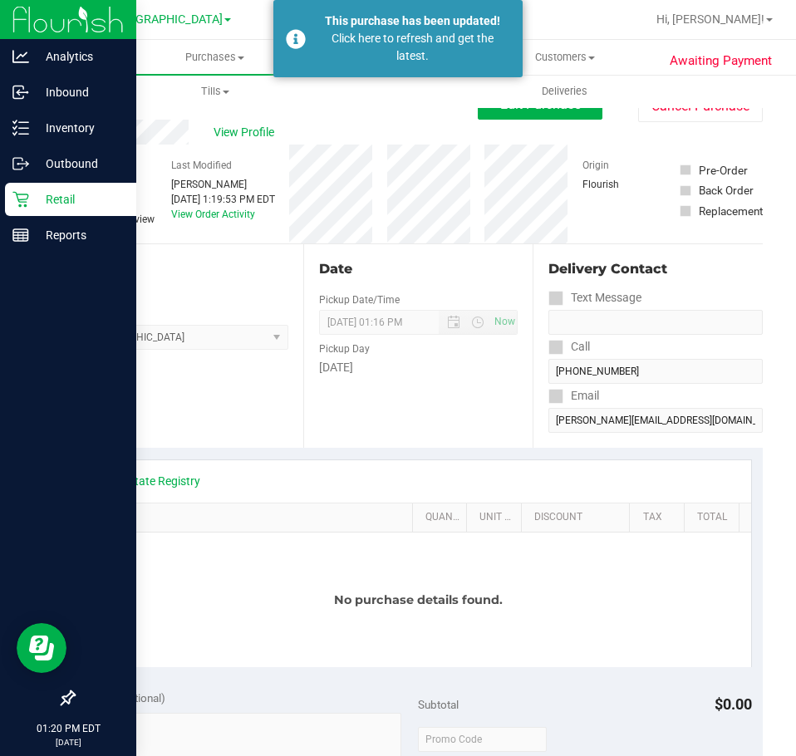
click at [30, 200] on p "Retail" at bounding box center [79, 199] width 100 height 20
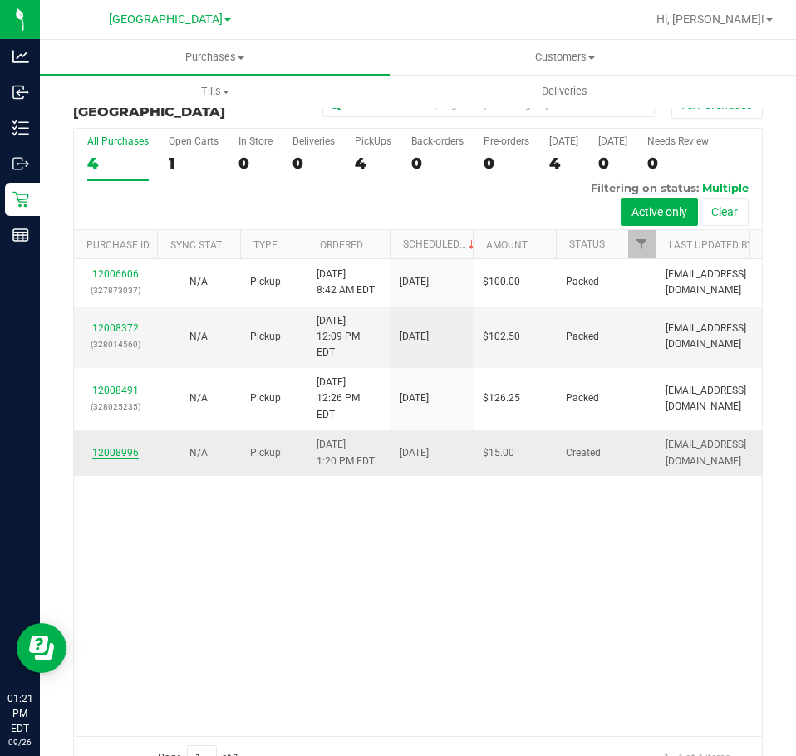
click at [112, 447] on link "12008996" at bounding box center [115, 453] width 47 height 12
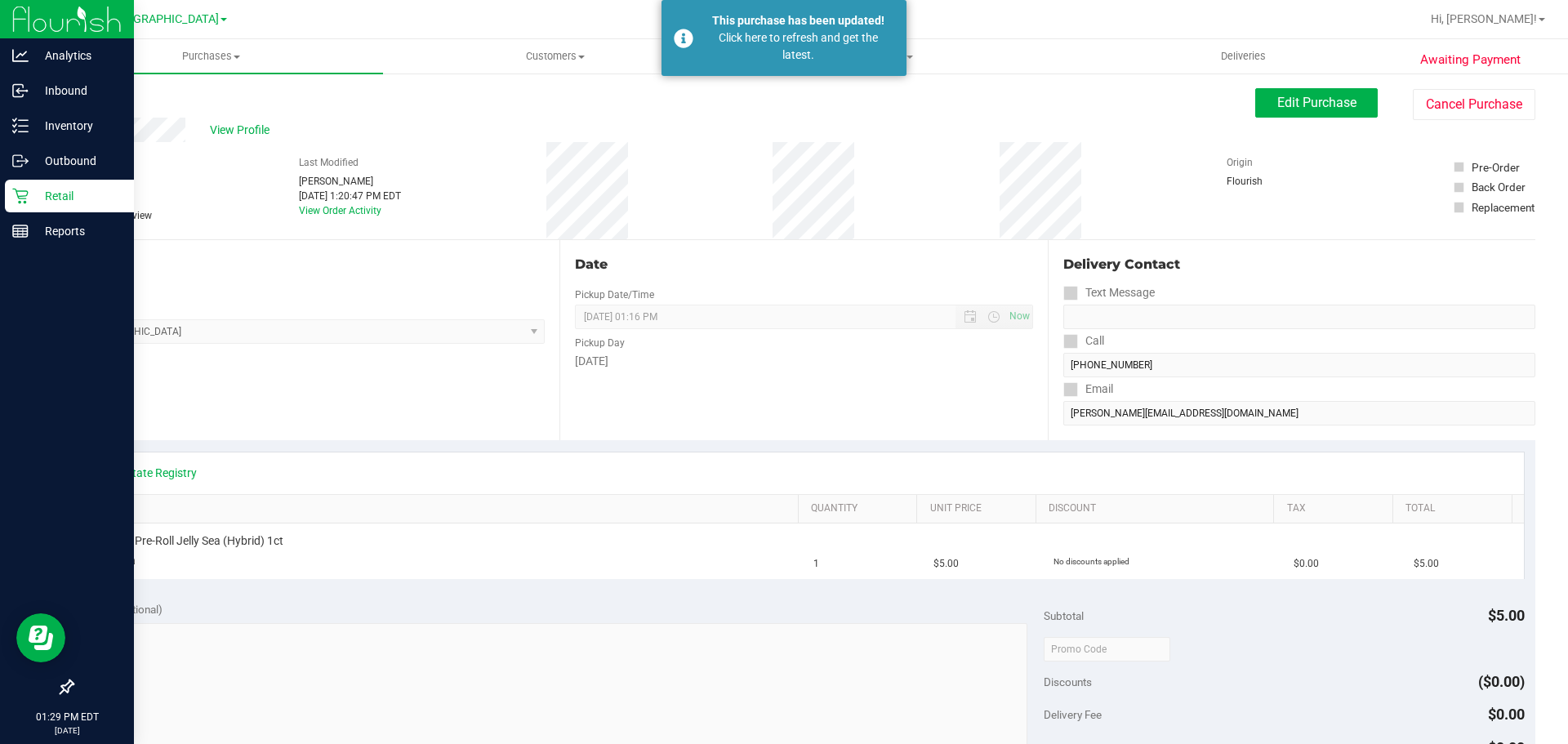
click at [18, 200] on icon at bounding box center [20, 196] width 17 height 17
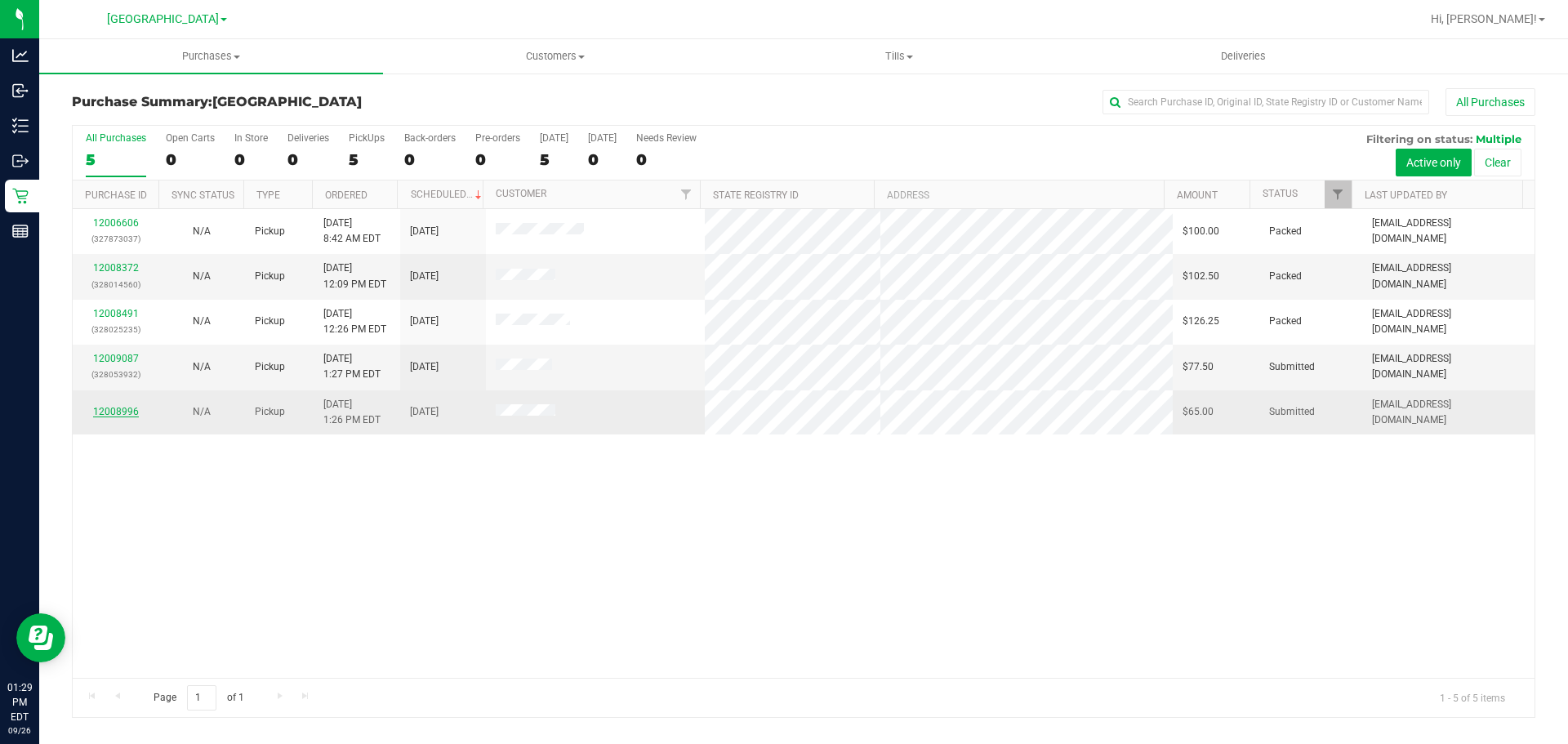
click at [107, 411] on link "12008996" at bounding box center [116, 412] width 46 height 12
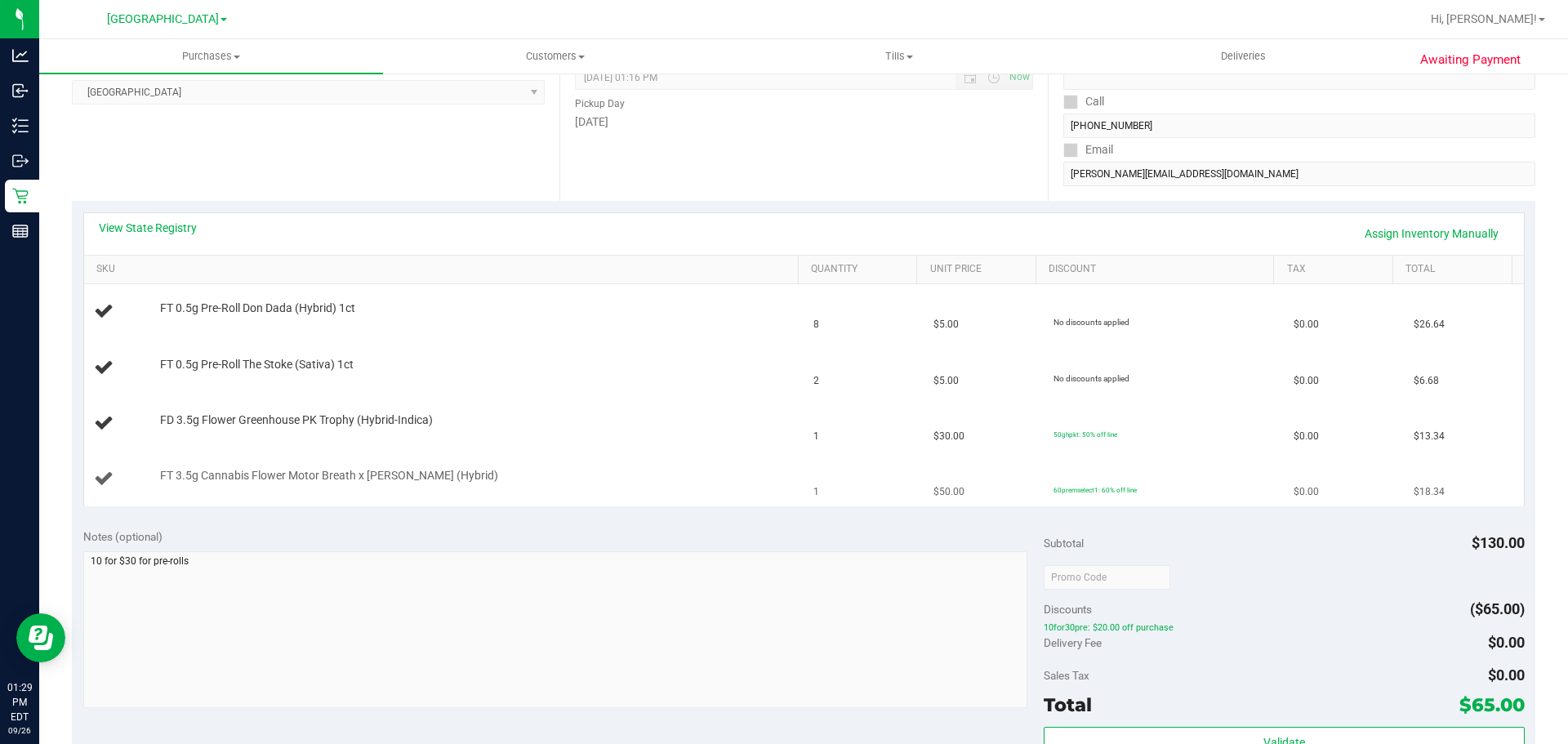
scroll to position [490, 0]
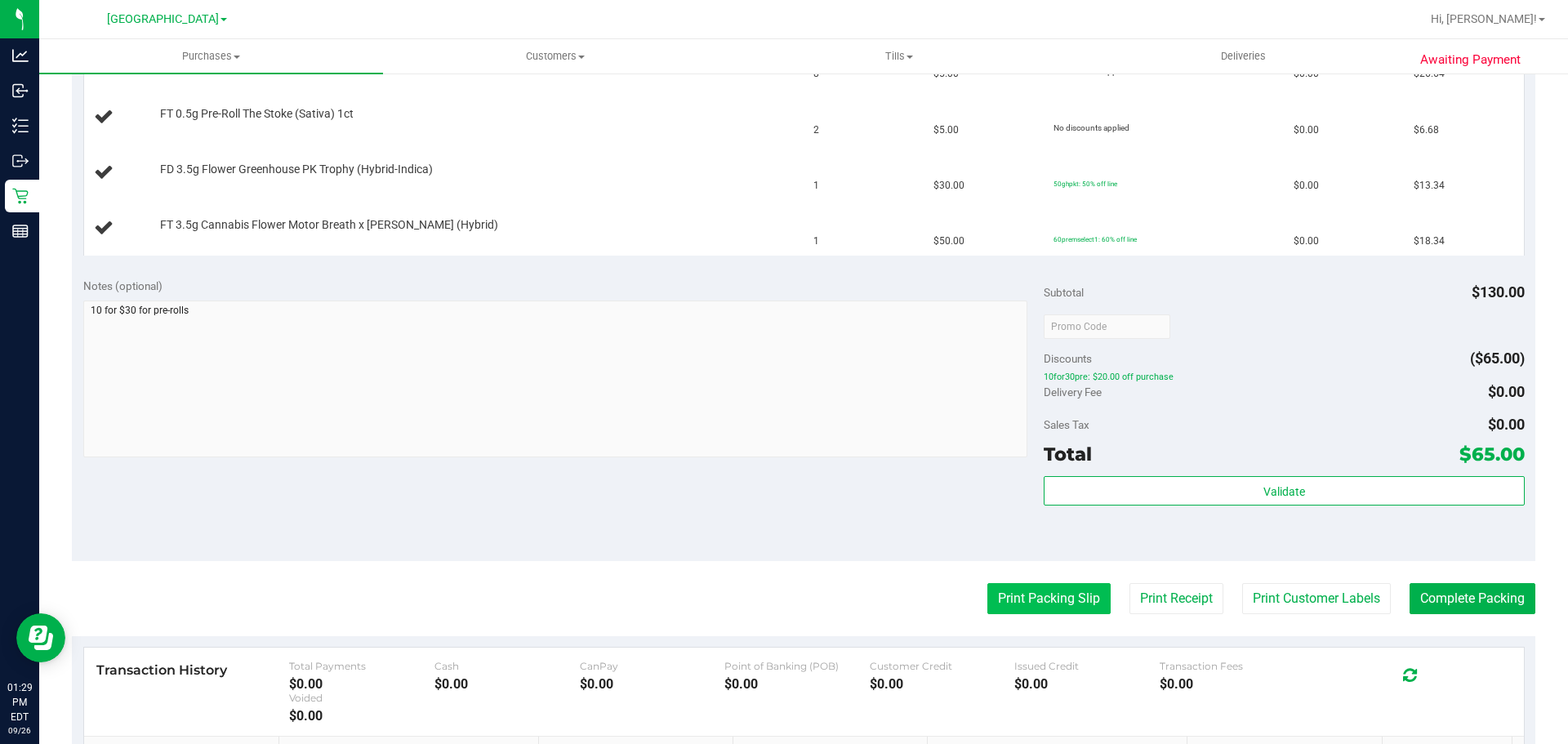
click at [1013, 588] on button "Print Packing Slip" at bounding box center [1048, 599] width 123 height 31
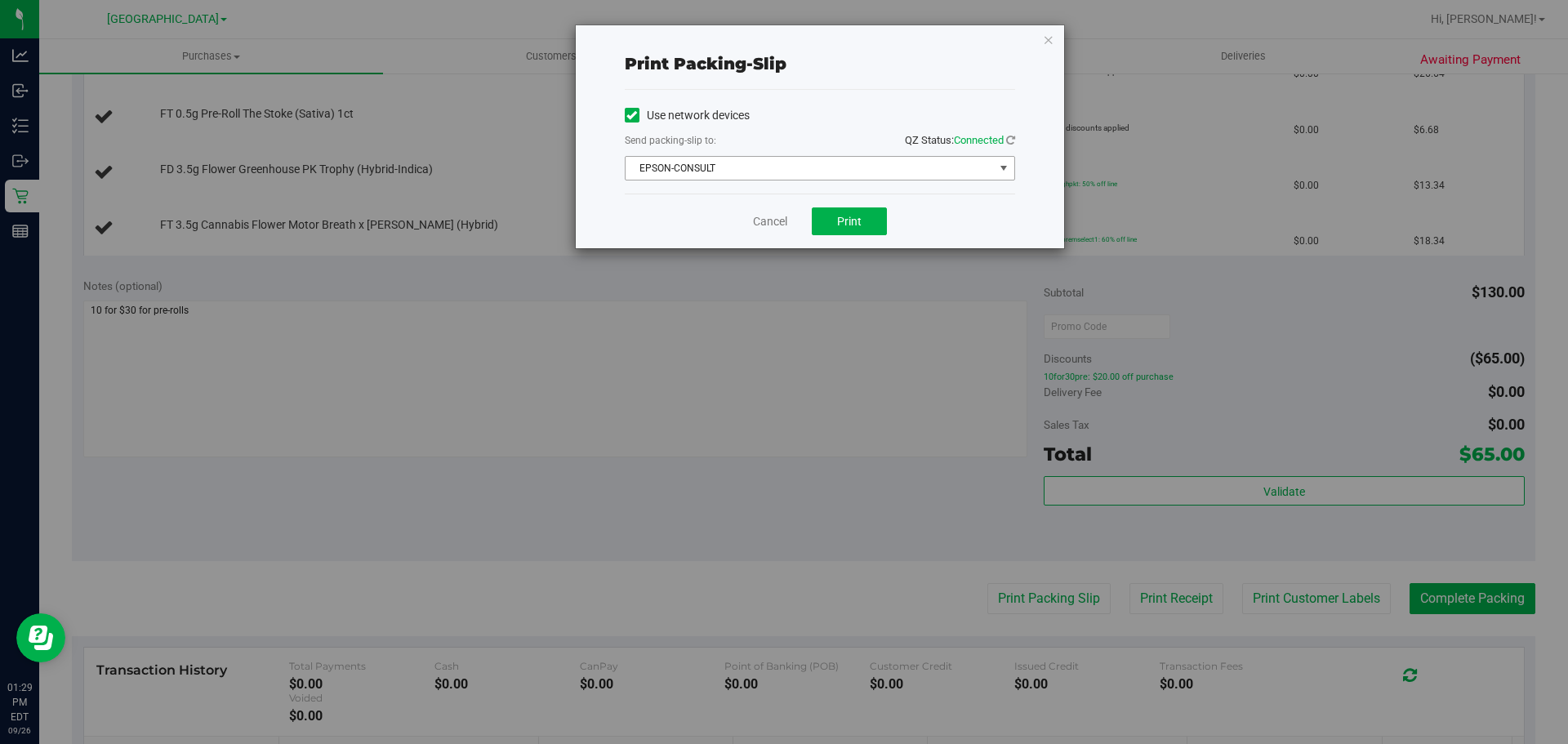
click at [796, 157] on span "EPSON-CONSULT" at bounding box center [810, 168] width 368 height 23
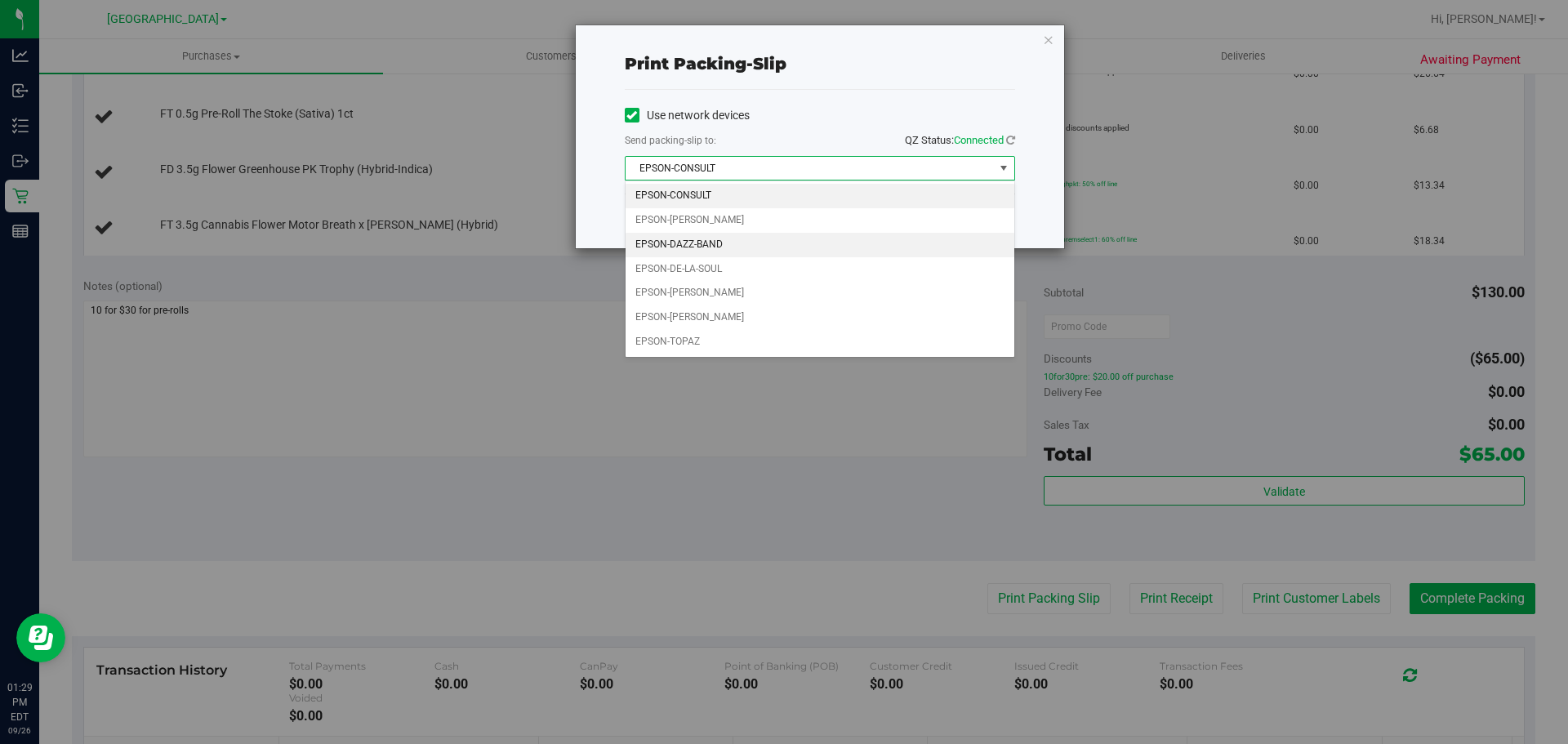
click at [700, 240] on li "EPSON-DAZZ-BAND" at bounding box center [820, 245] width 389 height 25
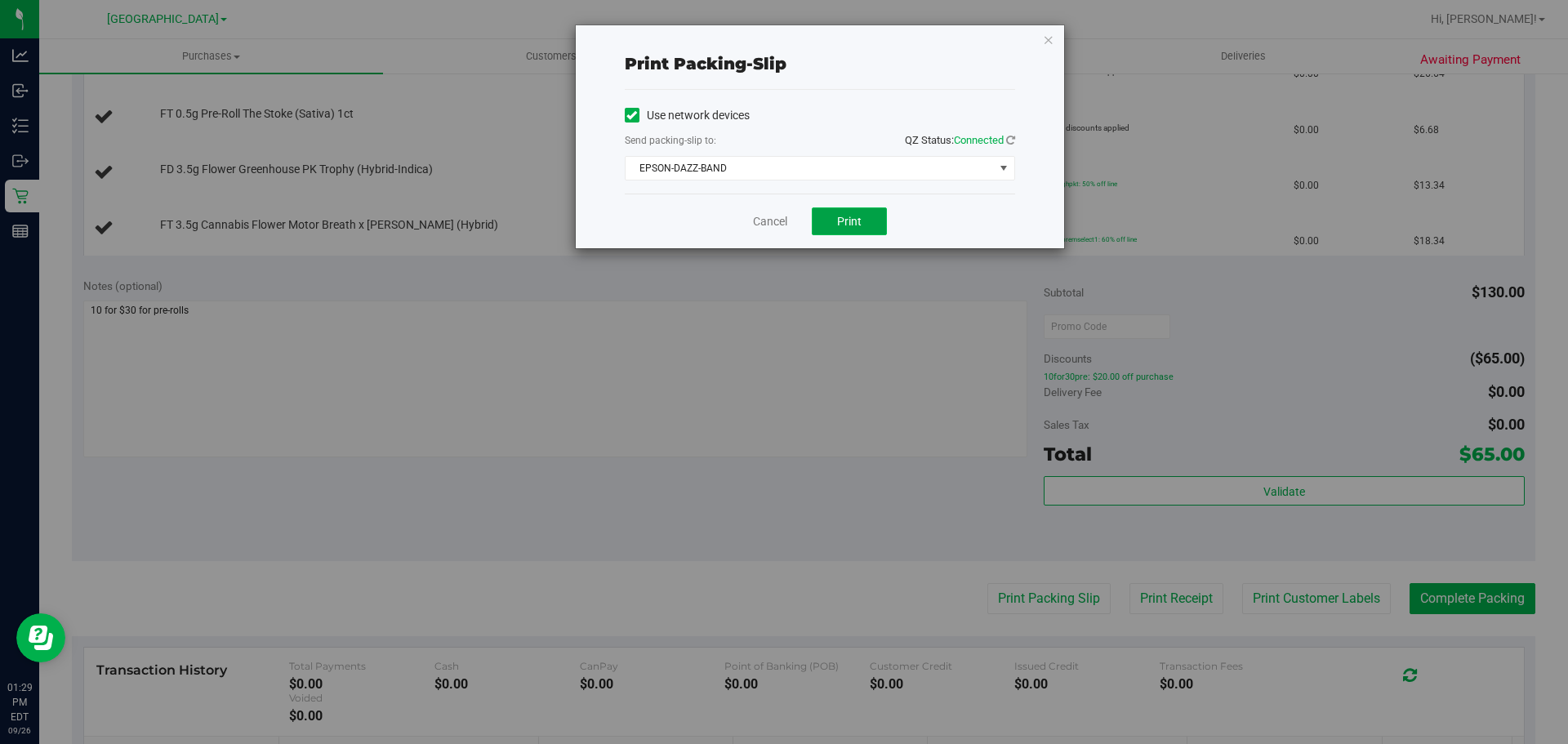
click at [849, 221] on span "Print" at bounding box center [849, 221] width 25 height 13
click at [781, 216] on link "Cancel" at bounding box center [769, 221] width 34 height 17
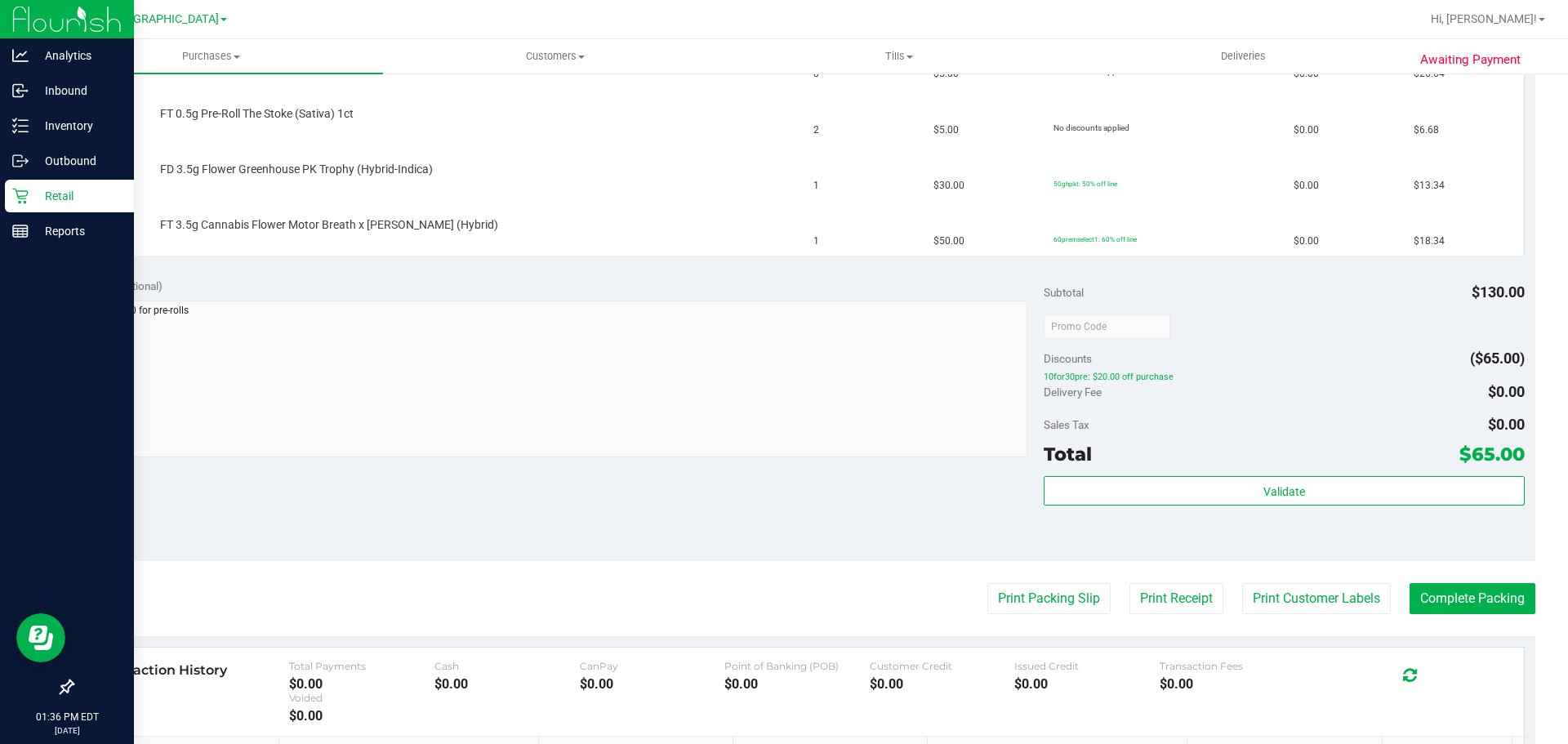
click at [20, 203] on icon at bounding box center [20, 197] width 16 height 16
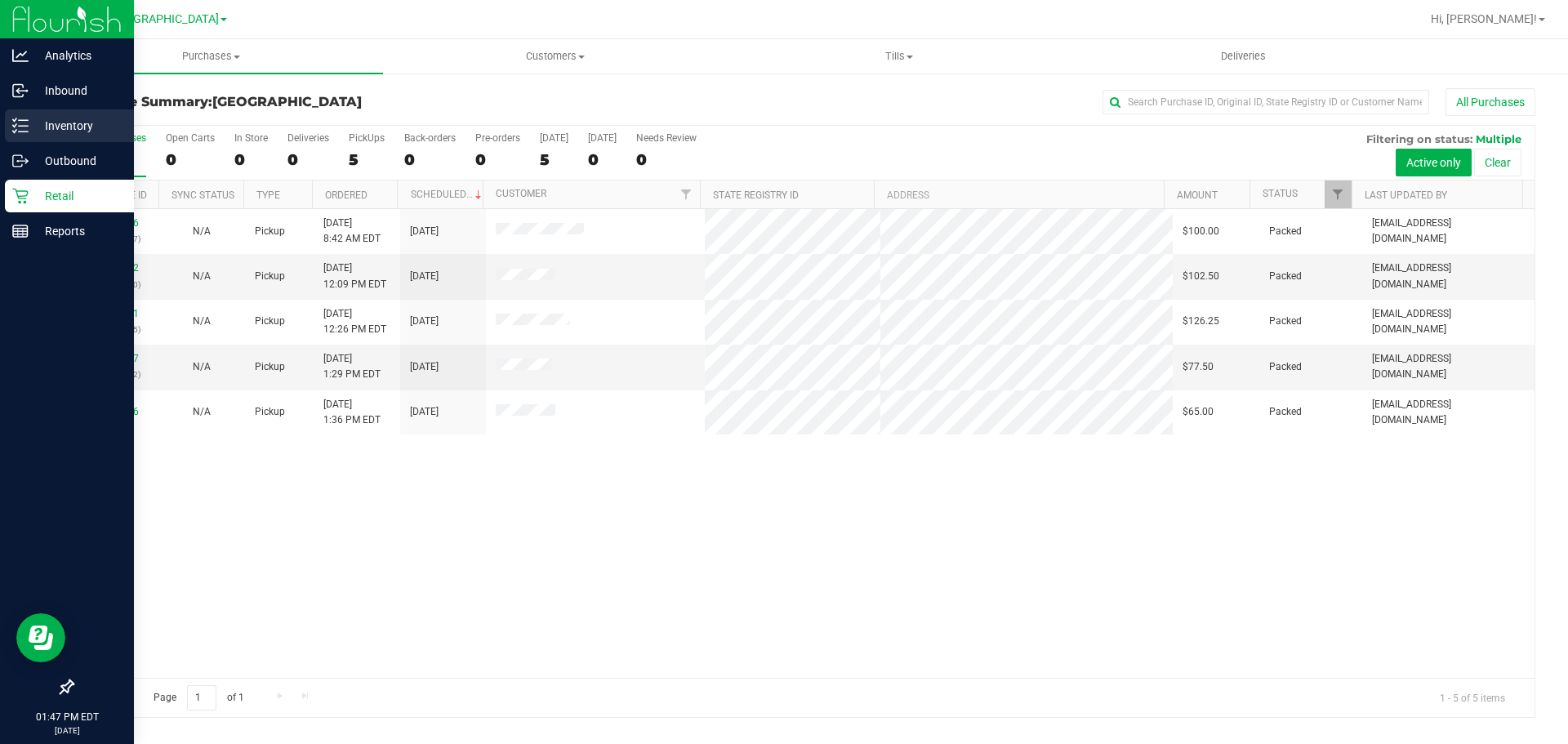
click at [56, 126] on p "Inventory" at bounding box center [78, 126] width 98 height 20
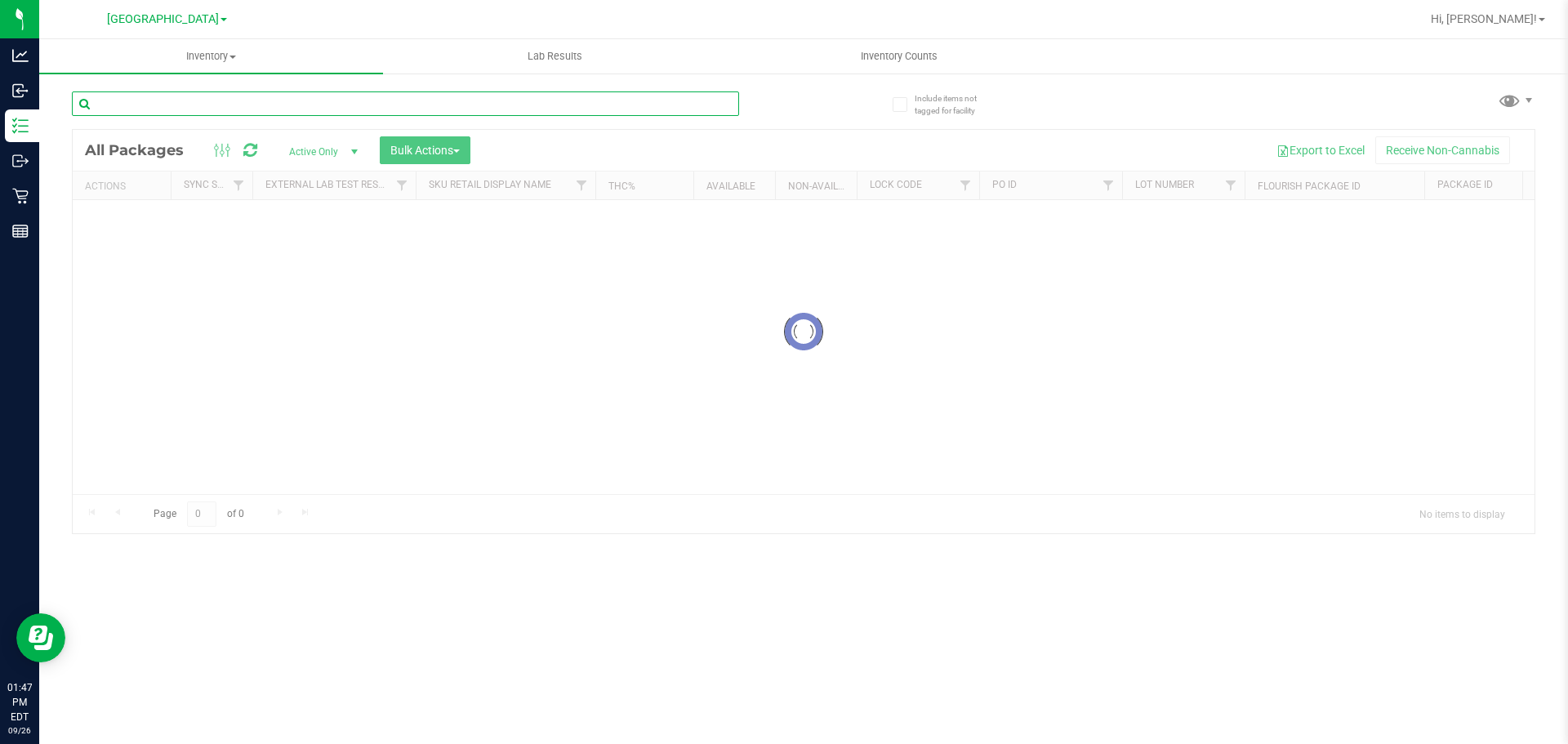
click at [287, 101] on input "text" at bounding box center [405, 103] width 667 height 25
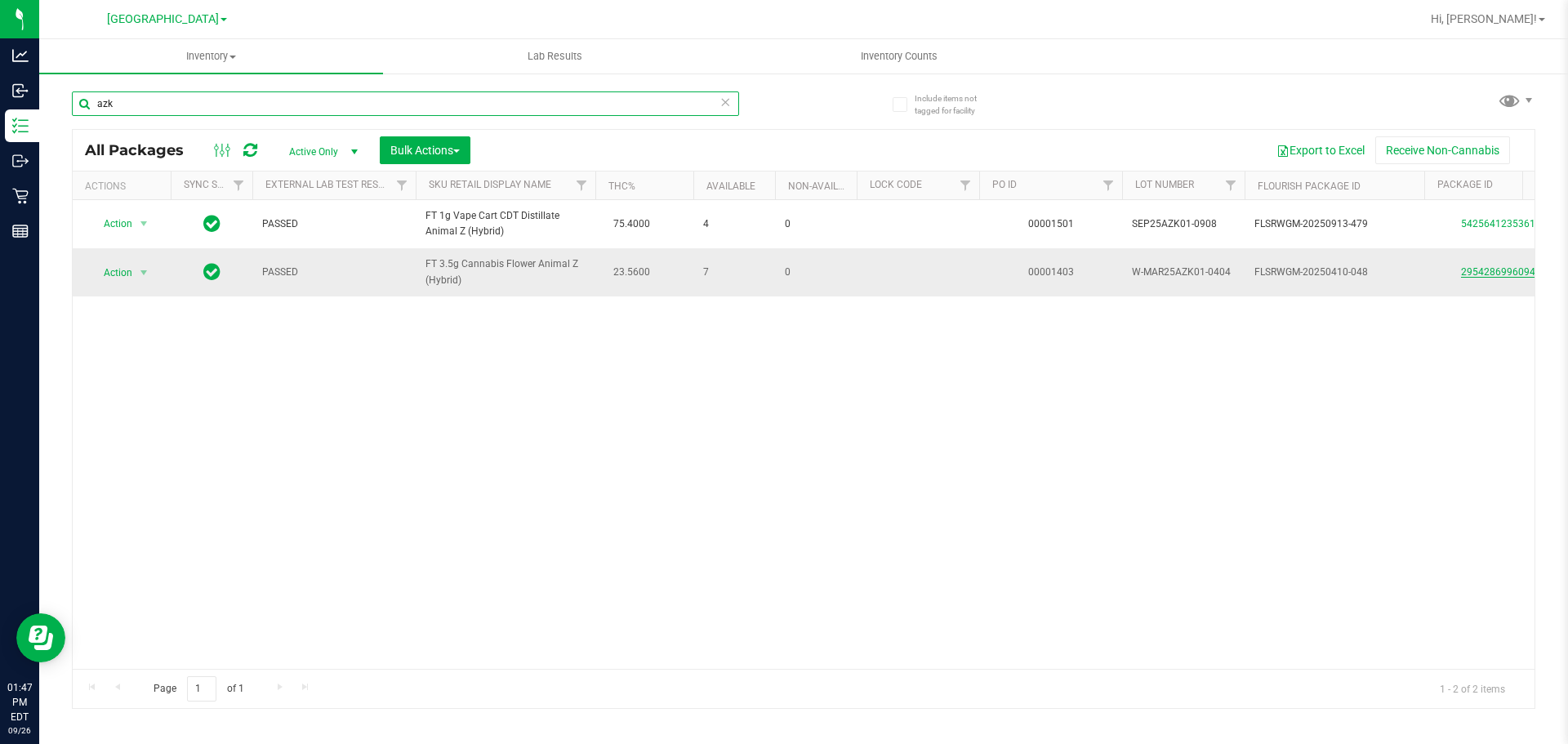
type input "azk"
click at [1477, 278] on link "2954286996094747" at bounding box center [1506, 272] width 91 height 12
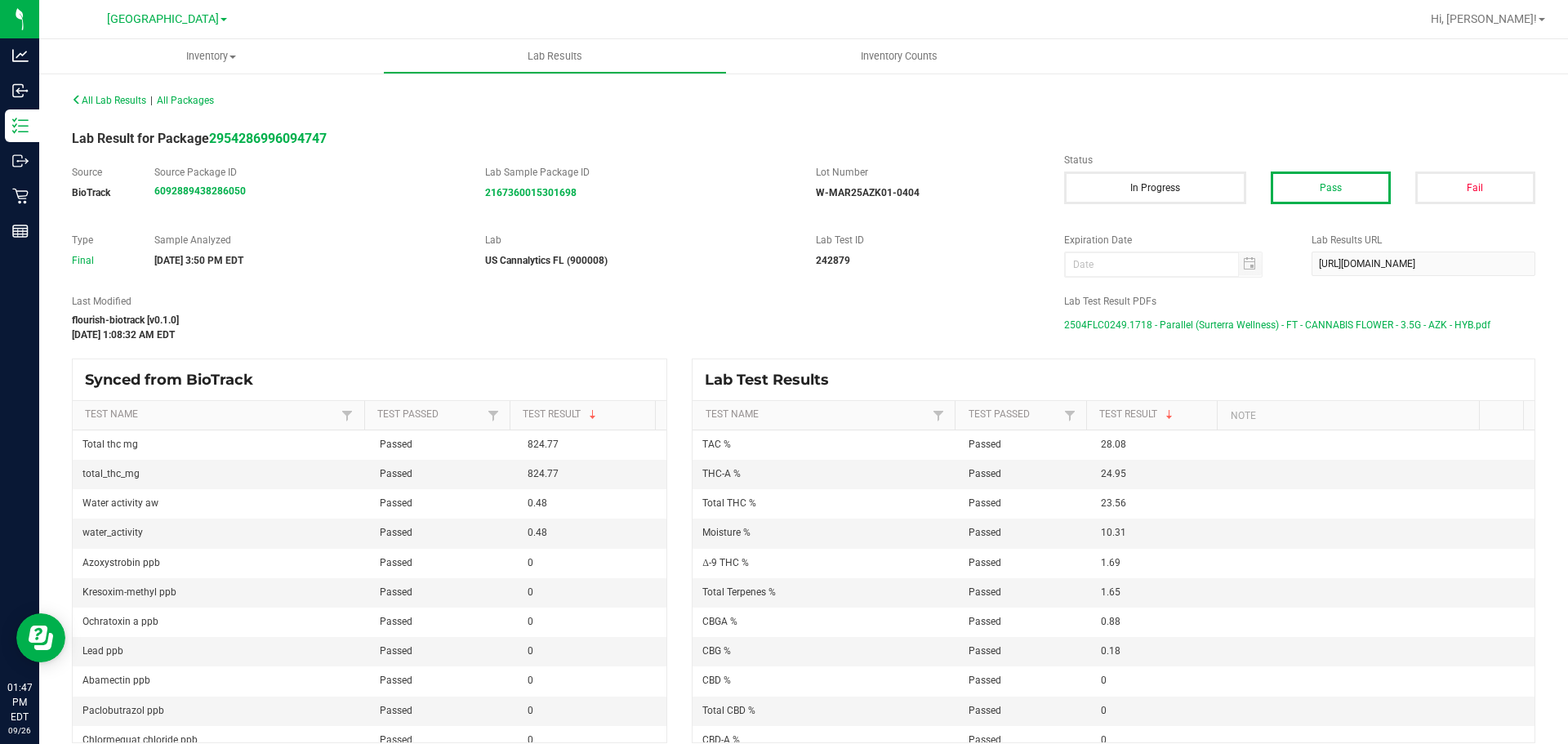
click at [1164, 325] on span "2504FLC0249.1718 - Parallel (Surterra Wellness) - FT - CANNABIS FLOWER - 3.5G -…" at bounding box center [1277, 324] width 426 height 25
drag, startPoint x: 252, startPoint y: 0, endPoint x: 409, endPoint y: 170, distance: 231.4
click at [396, 177] on label "Source Package ID" at bounding box center [308, 172] width 307 height 15
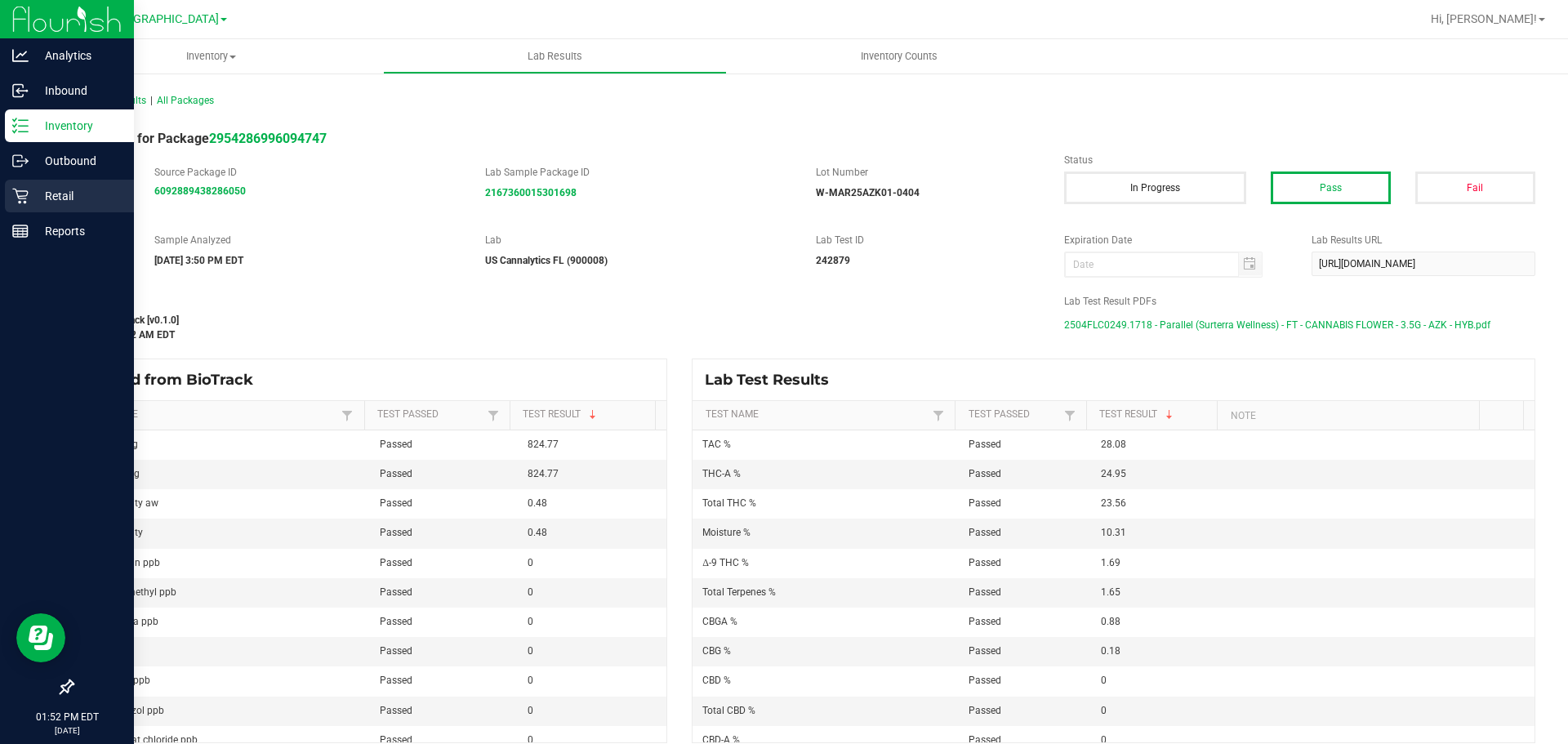
click at [42, 183] on div "Retail" at bounding box center [69, 196] width 129 height 32
